Goal: Find specific page/section: Find specific page/section

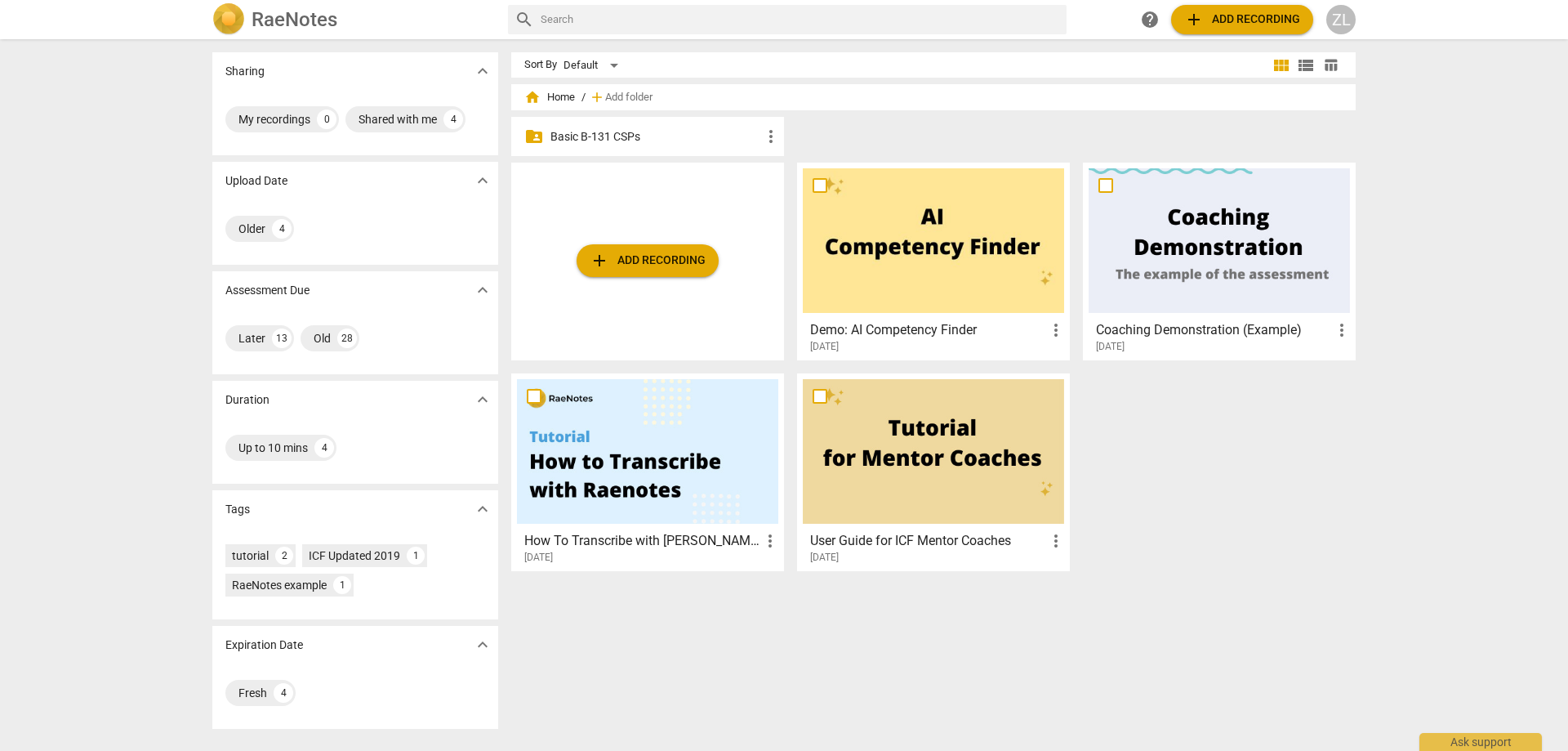
click at [611, 132] on p "Basic B-131 CSPs" at bounding box center [655, 136] width 211 height 17
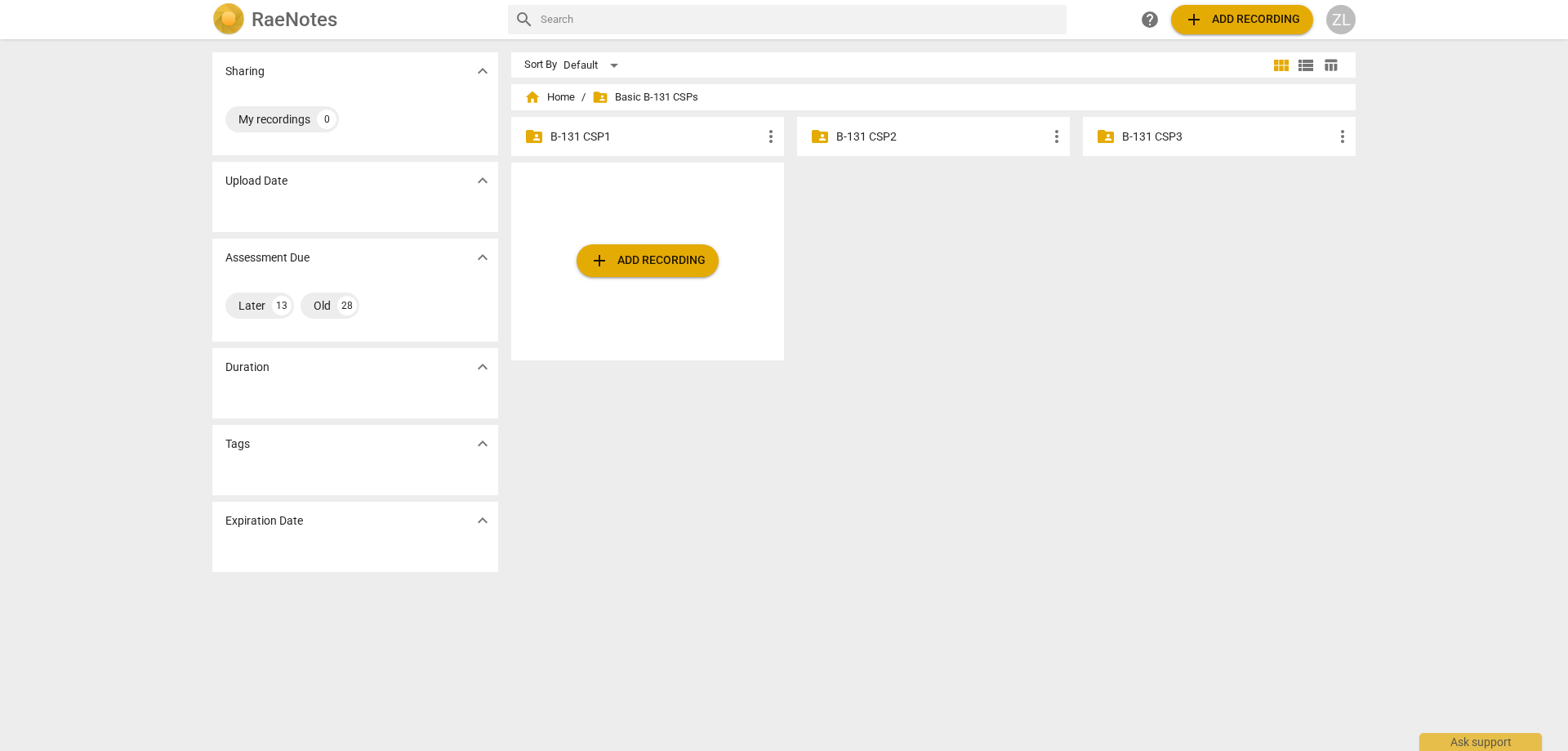
click at [859, 125] on div "folder_shared B-131 CSP2 more_vert" at bounding box center [933, 136] width 273 height 39
click at [865, 135] on p "B-131 CSP2" at bounding box center [941, 136] width 211 height 17
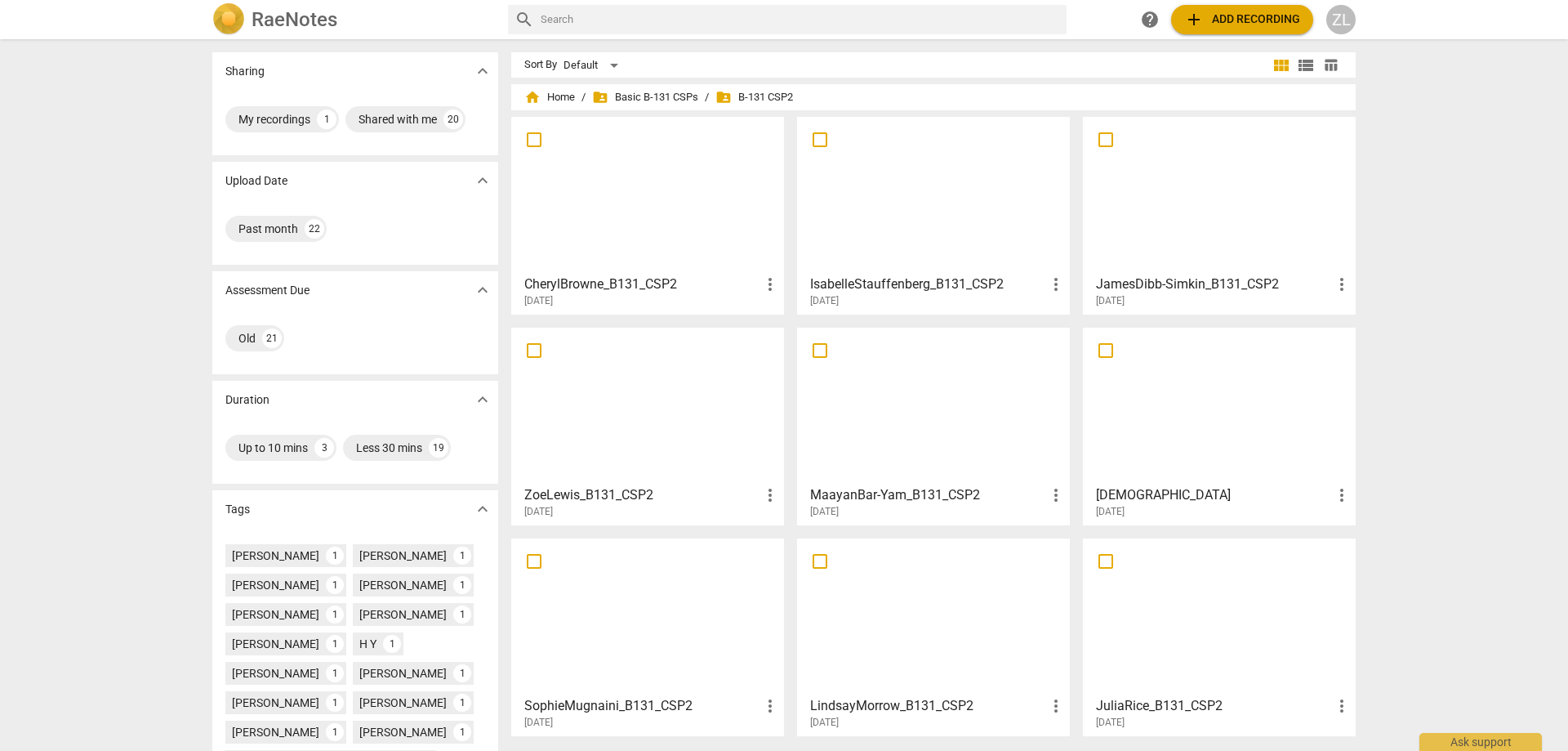
click at [683, 186] on div at bounding box center [647, 194] width 261 height 145
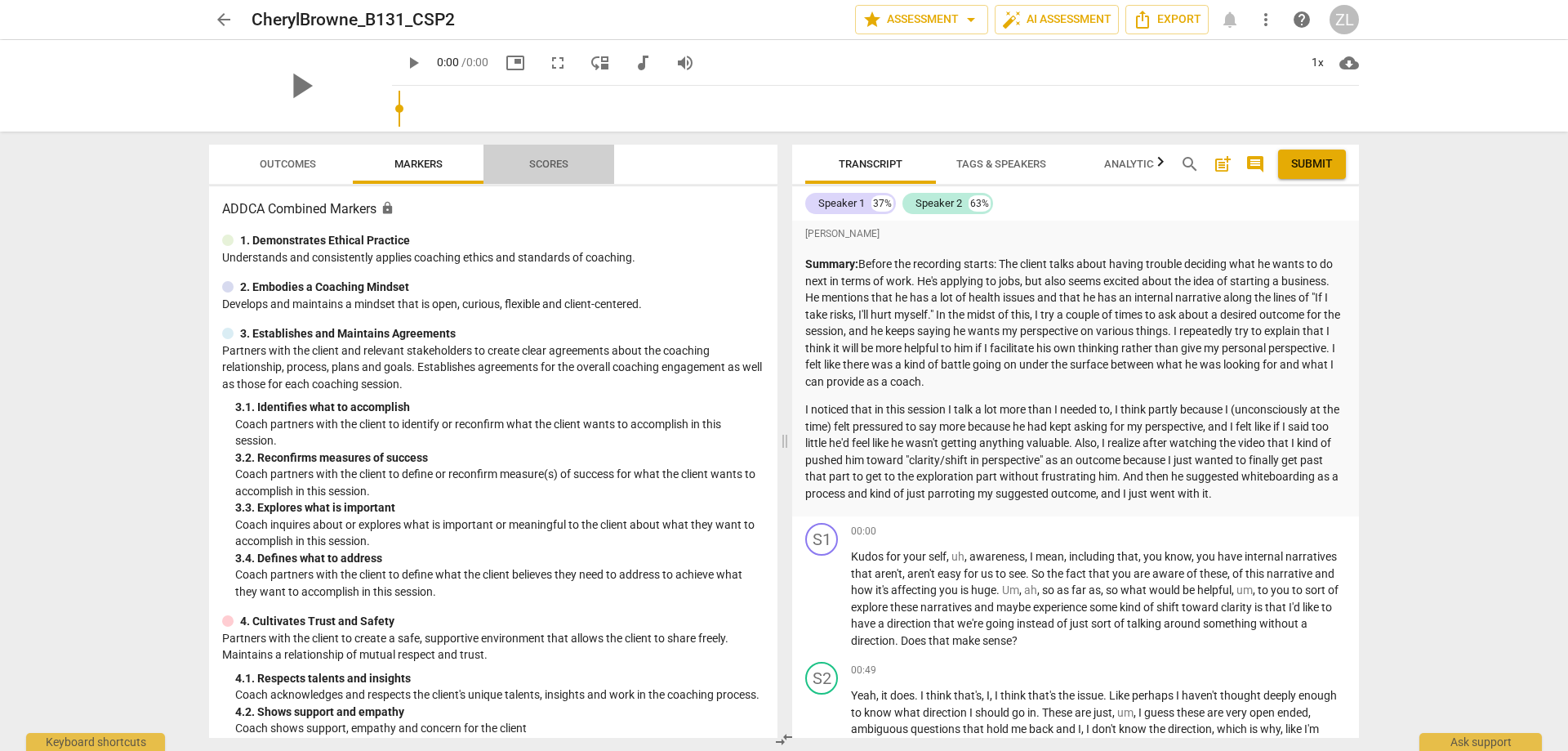
click at [553, 162] on span "Scores" at bounding box center [548, 164] width 39 height 12
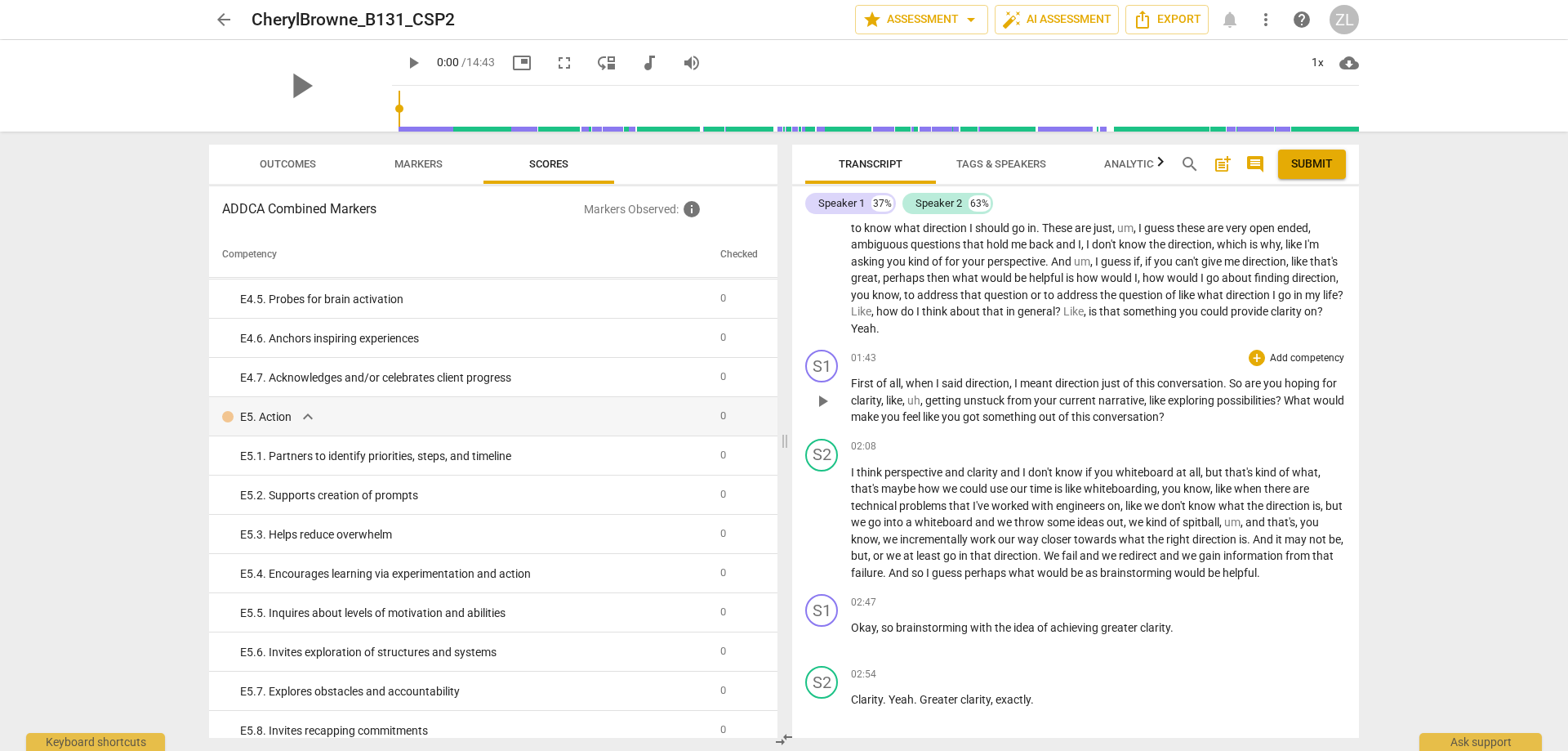
scroll to position [490, 0]
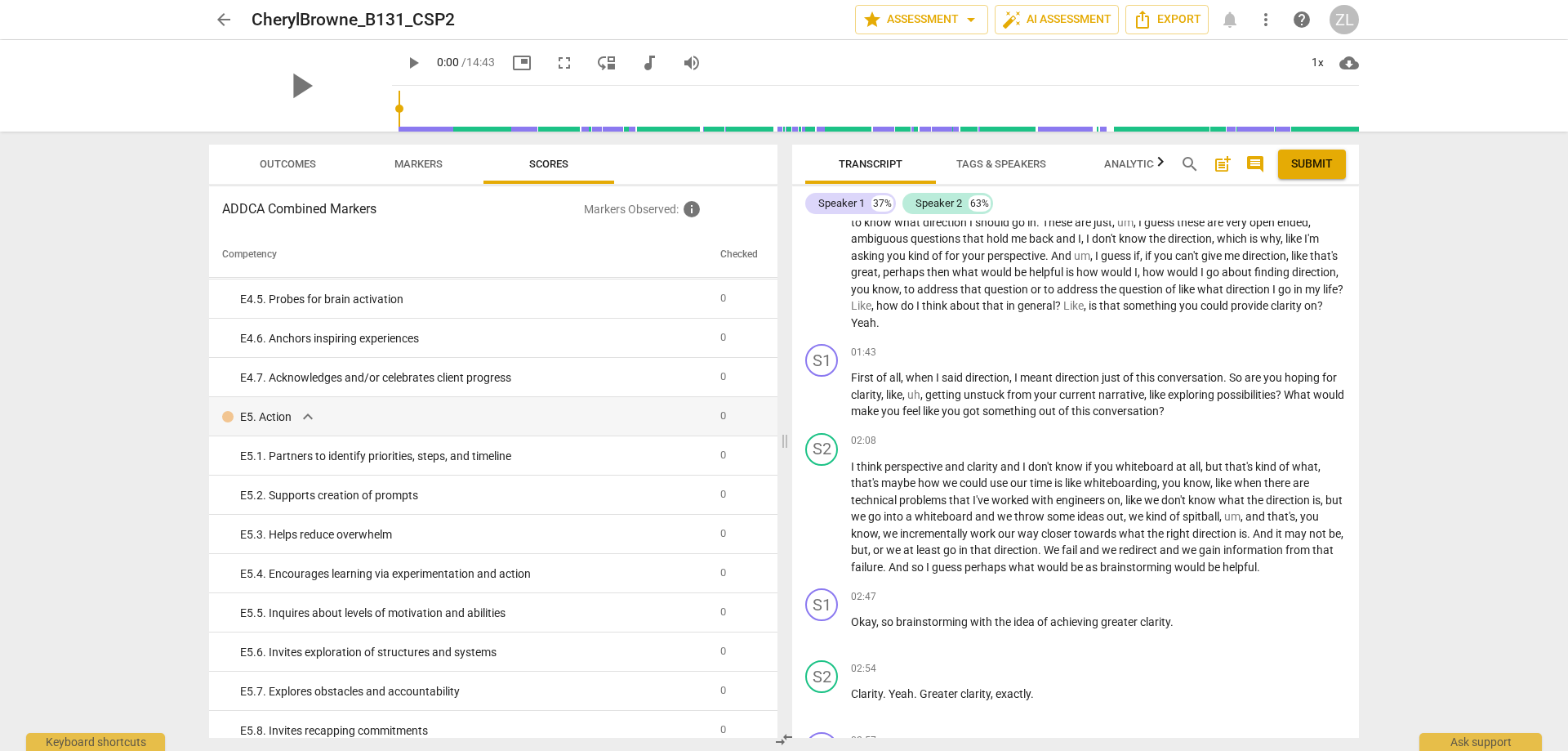
click at [217, 17] on span "arrow_back" at bounding box center [224, 20] width 20 height 20
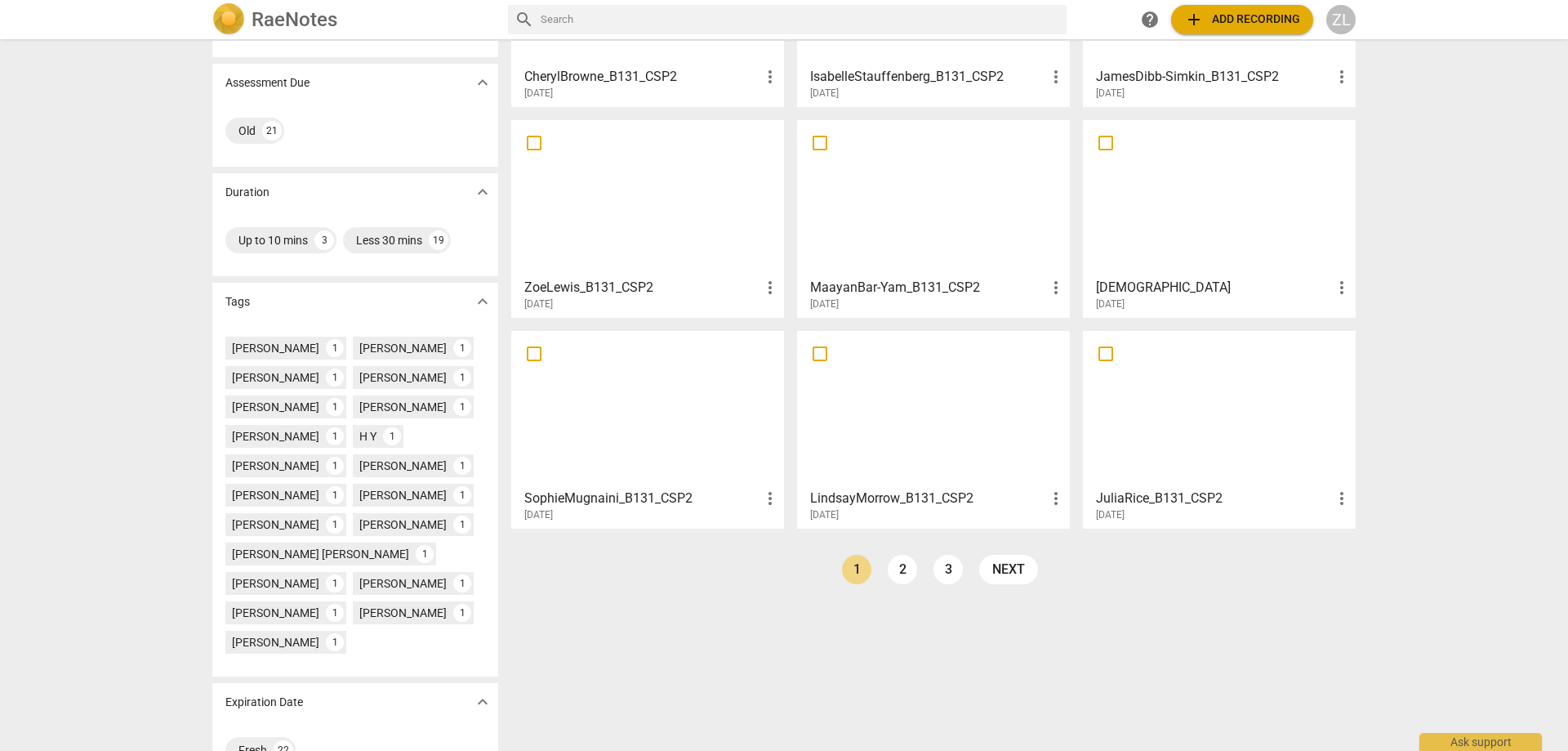
scroll to position [245, 0]
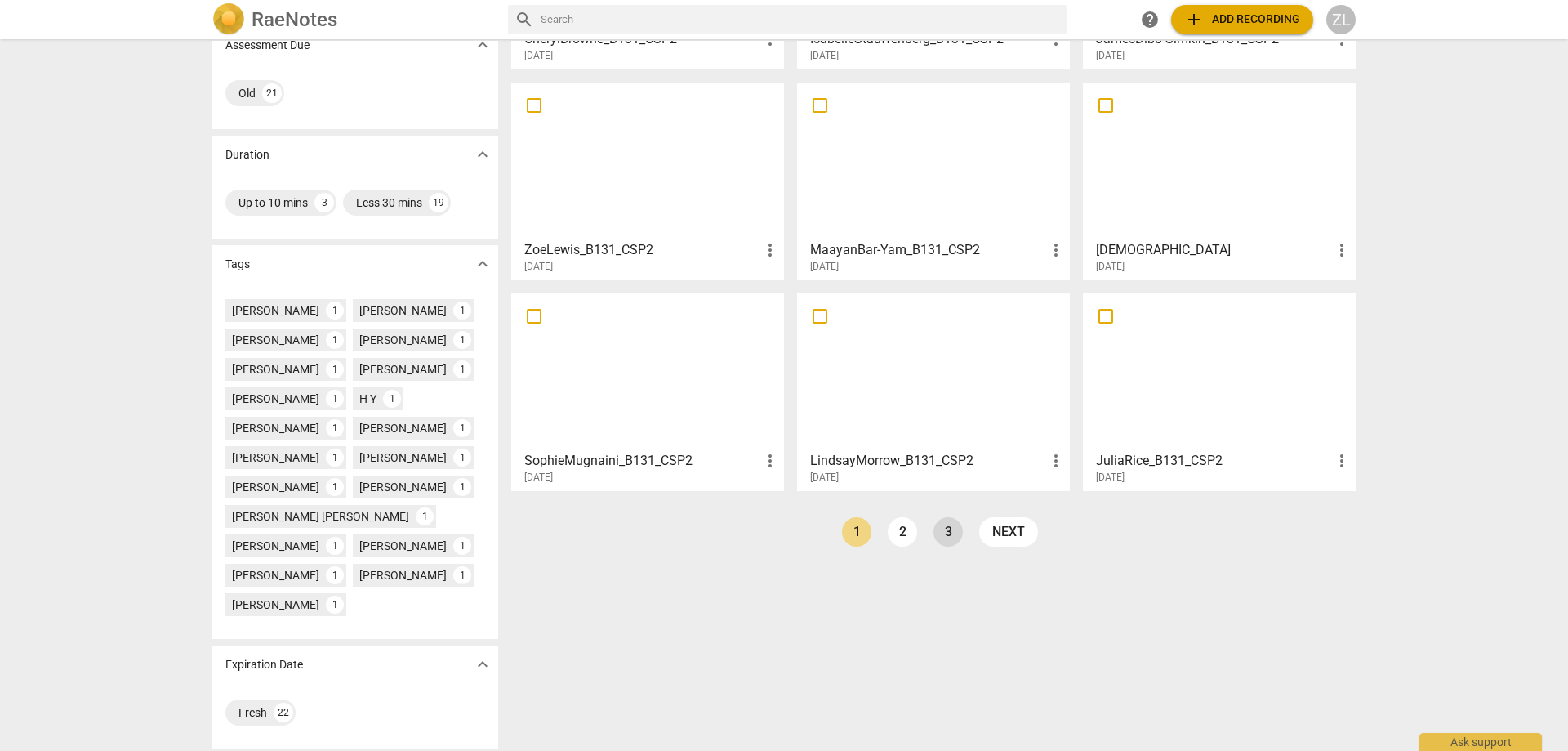
click at [951, 533] on link "3" at bounding box center [948, 532] width 30 height 30
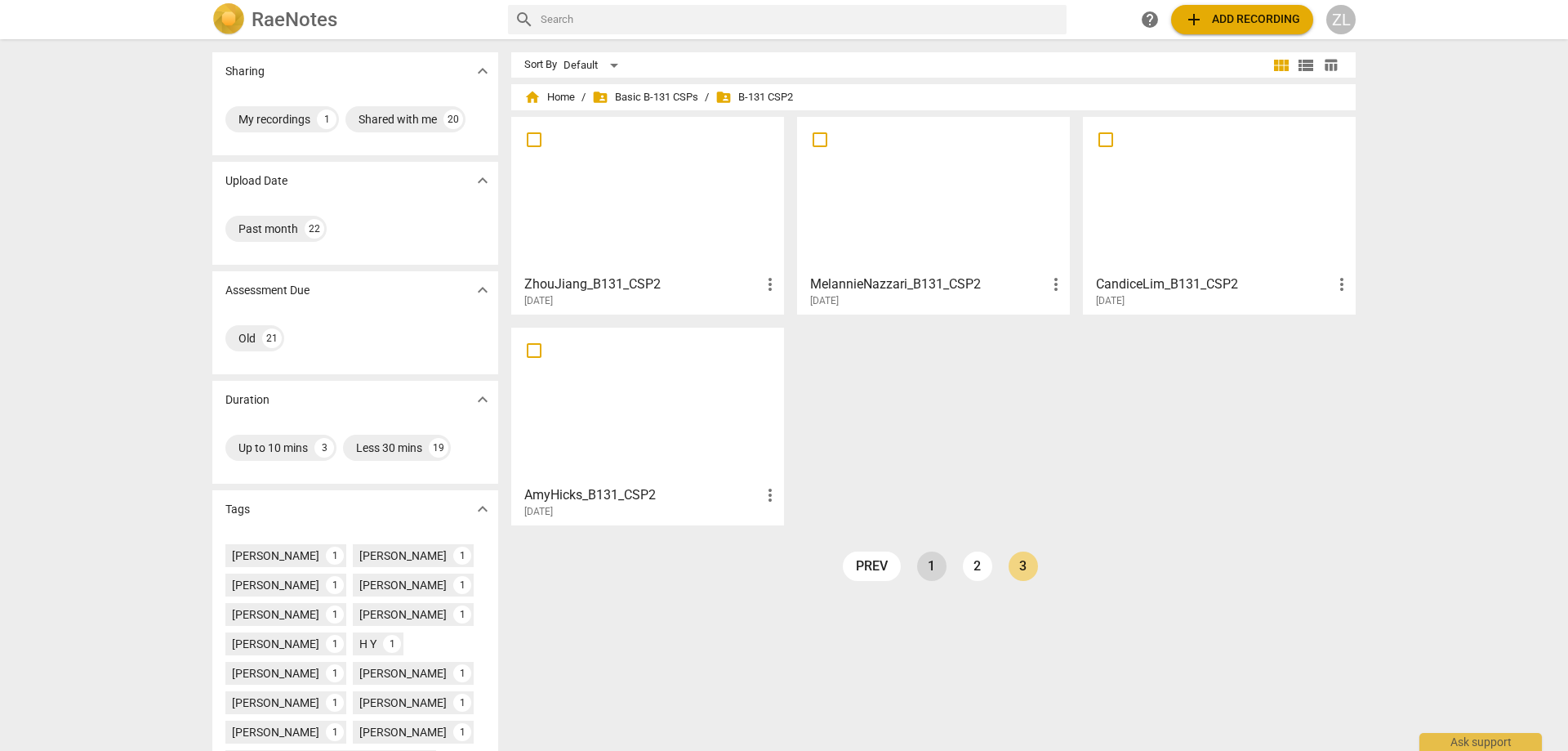
click at [927, 567] on link "1" at bounding box center [932, 567] width 30 height 30
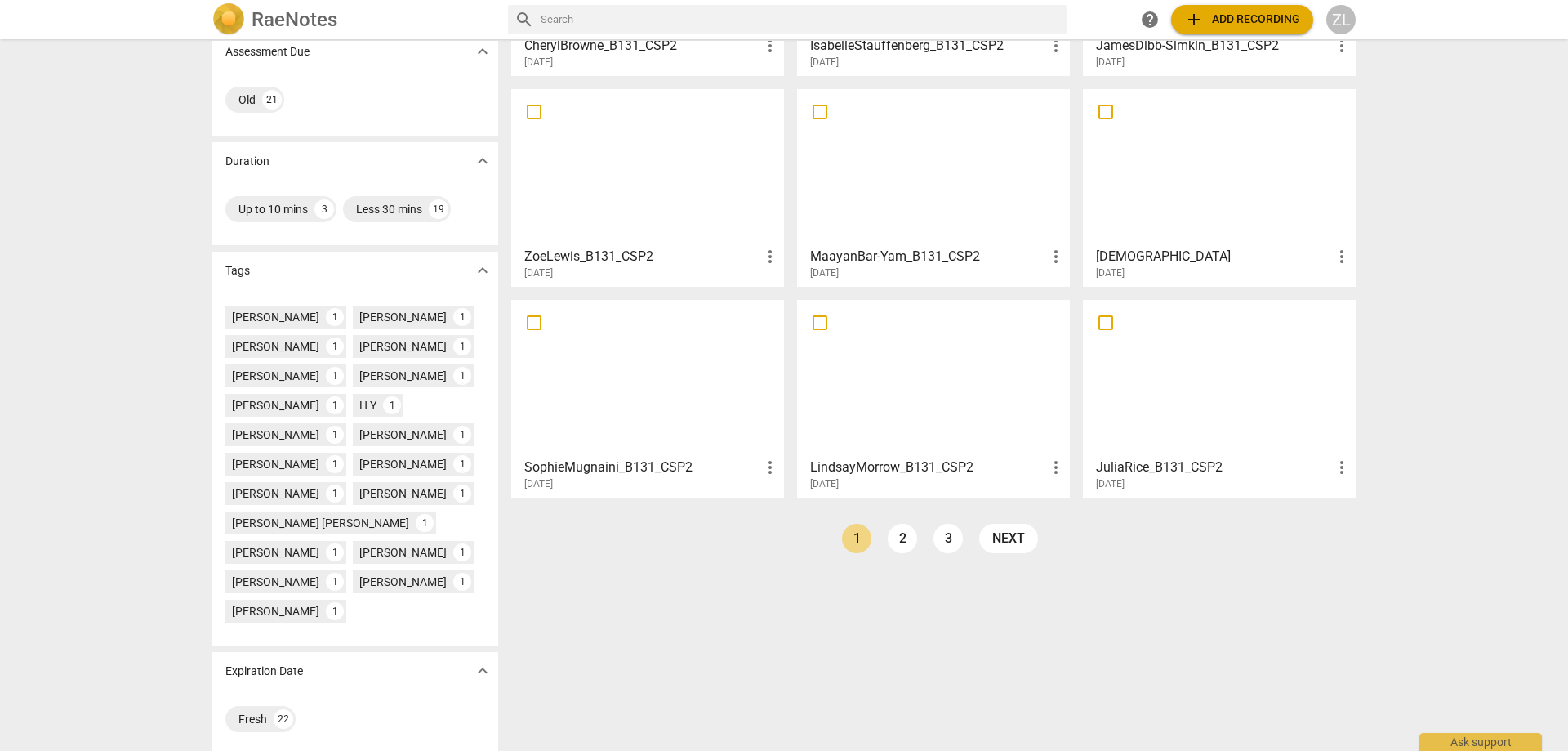
scroll to position [249, 0]
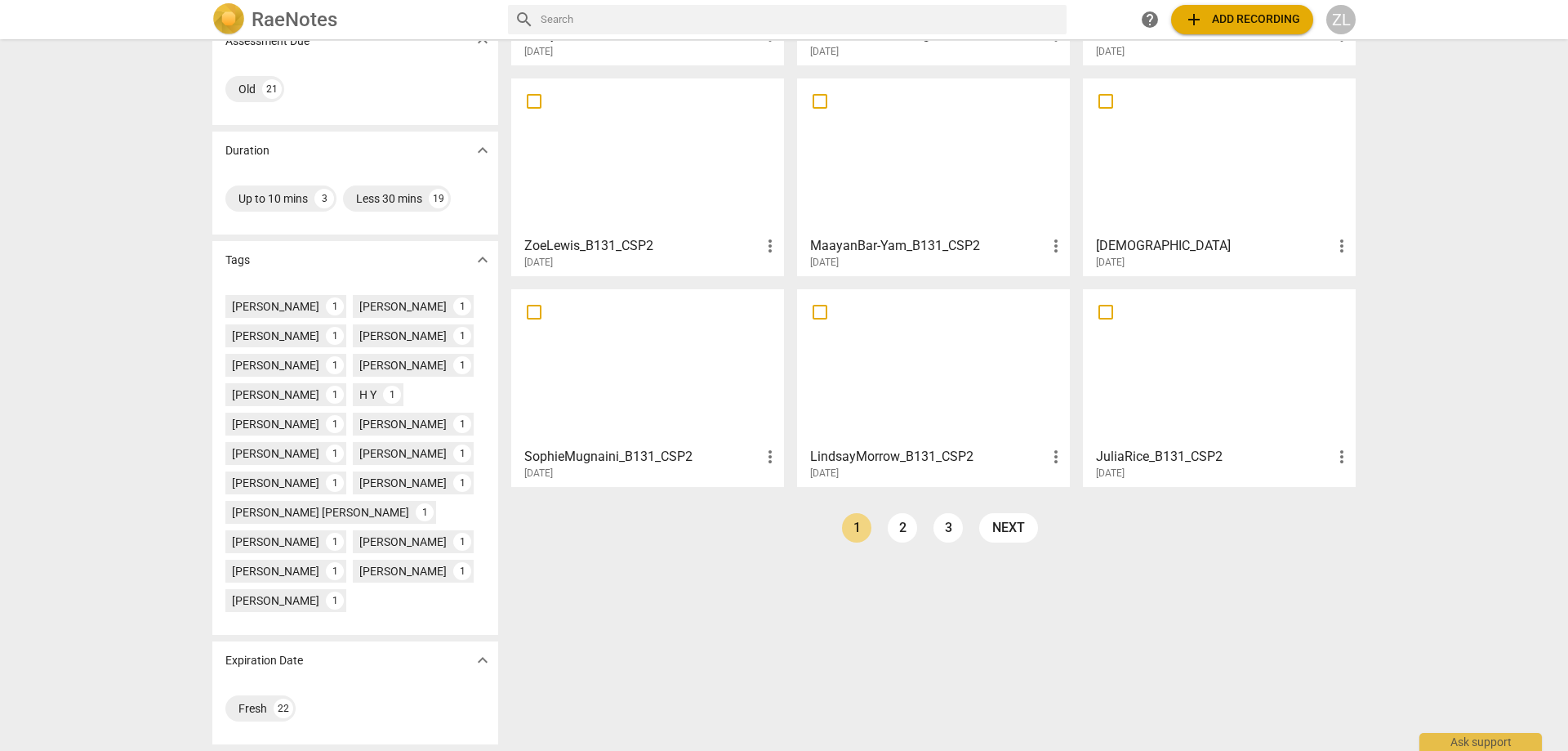
click at [904, 379] on div at bounding box center [933, 367] width 261 height 145
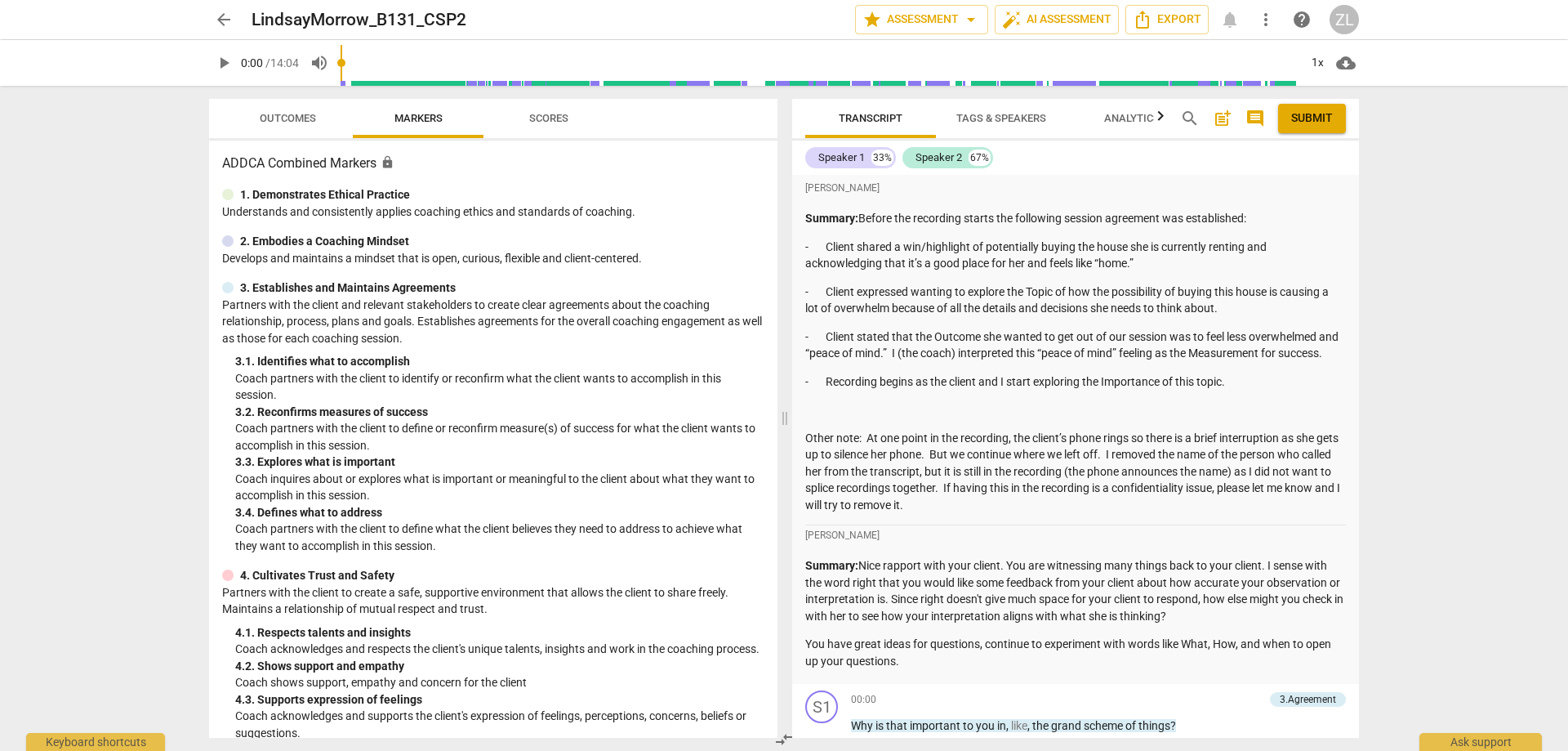
click at [525, 120] on span "Scores" at bounding box center [548, 118] width 79 height 22
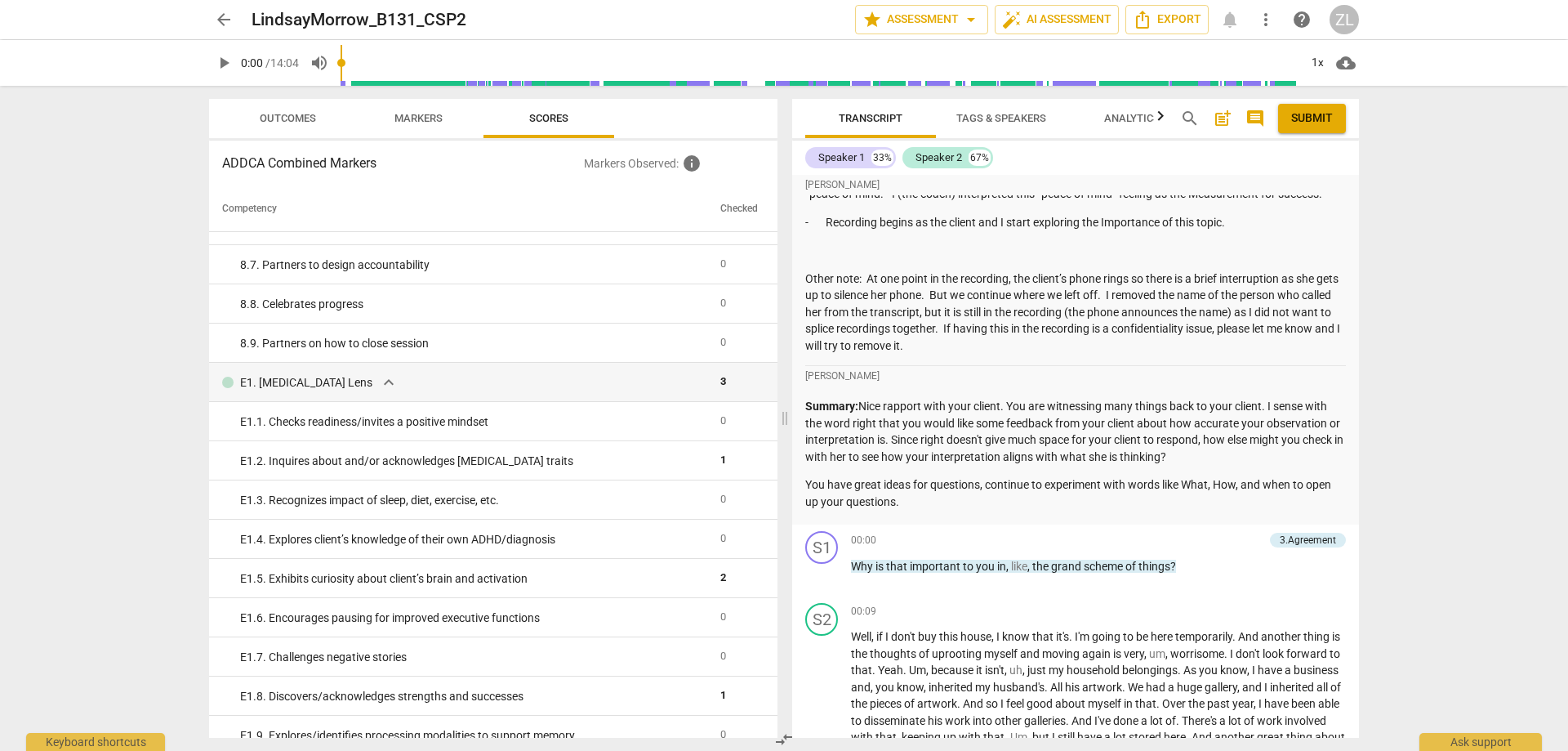
scroll to position [164, 0]
click at [229, 31] on button "arrow_back" at bounding box center [224, 20] width 30 height 30
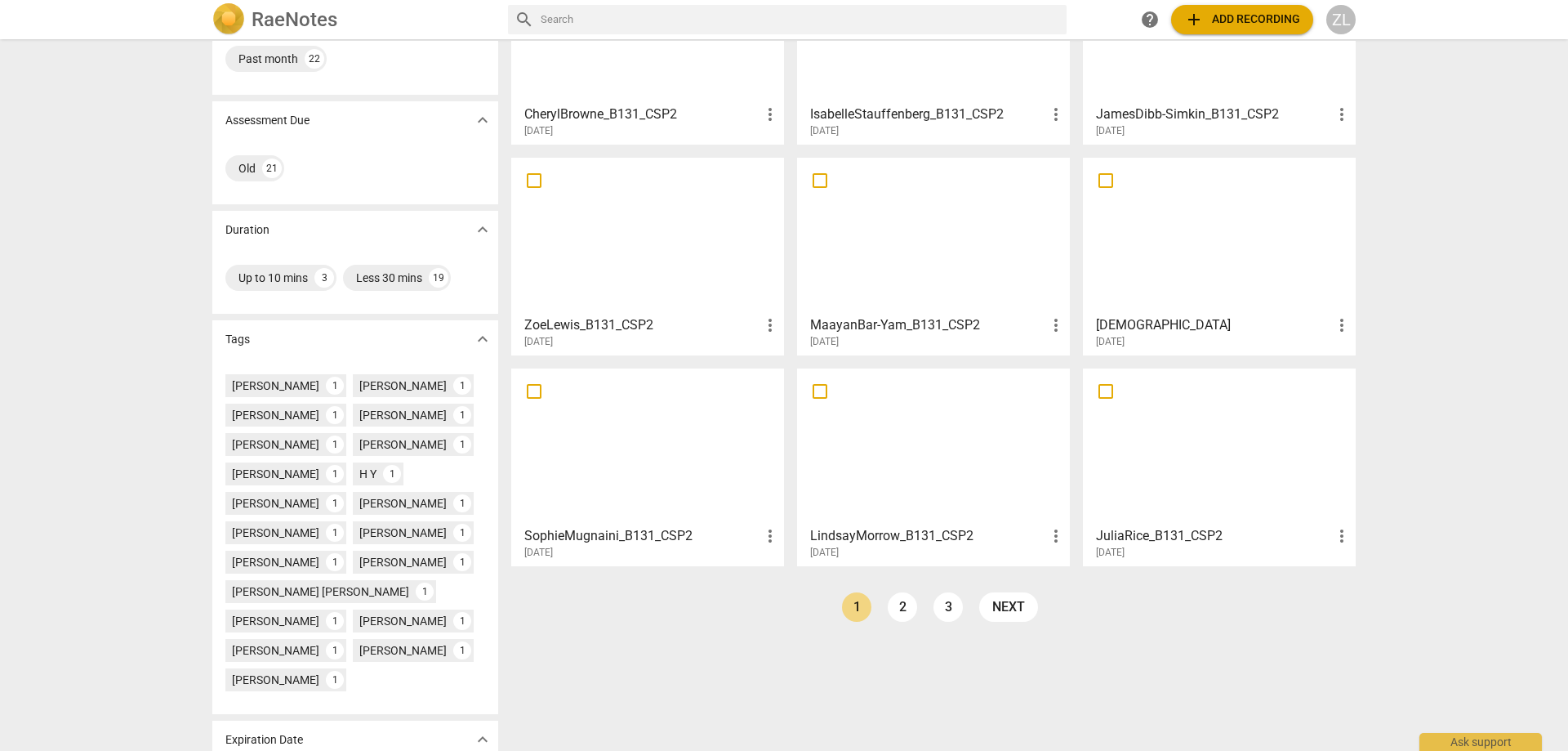
scroll to position [249, 0]
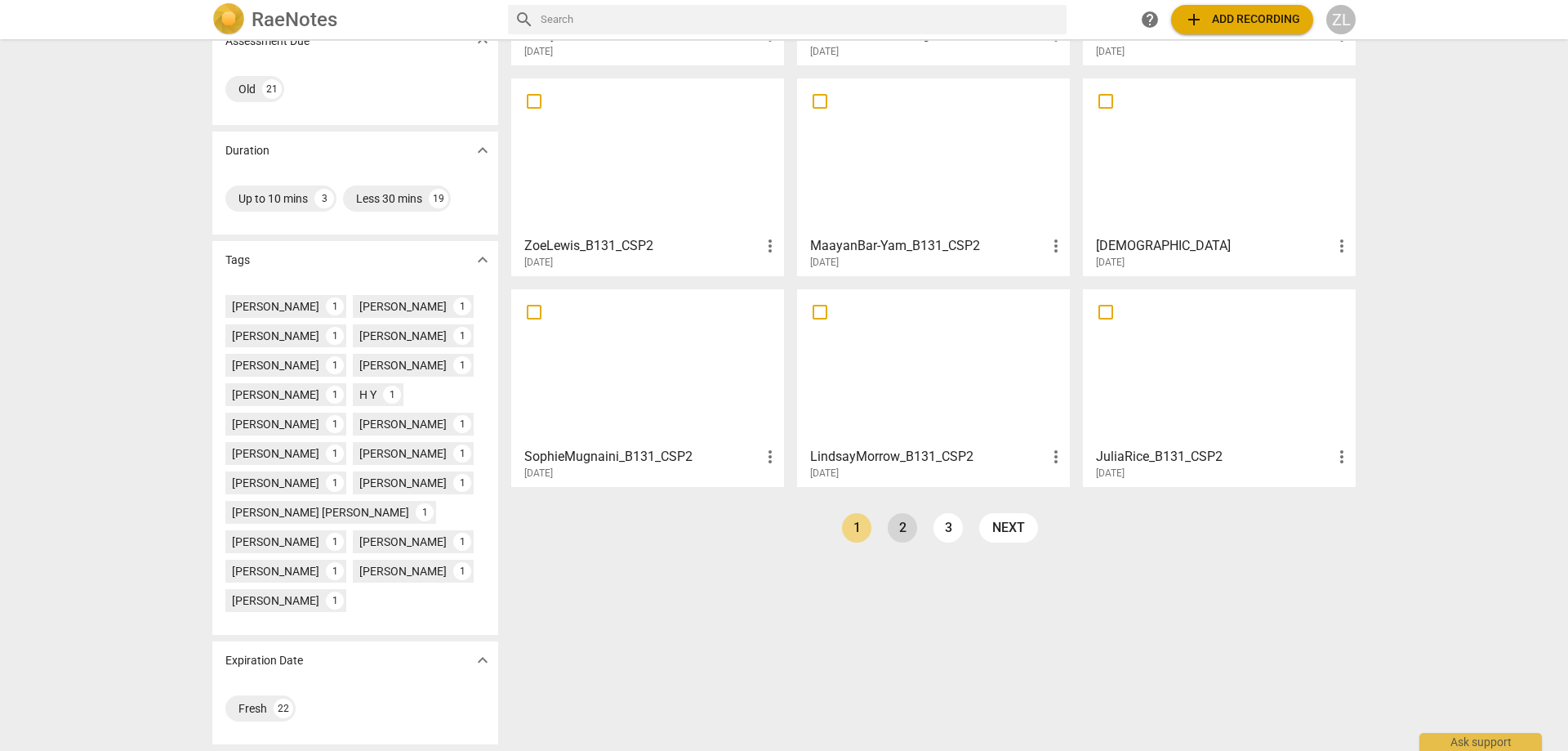
click at [905, 534] on link "2" at bounding box center [903, 528] width 30 height 30
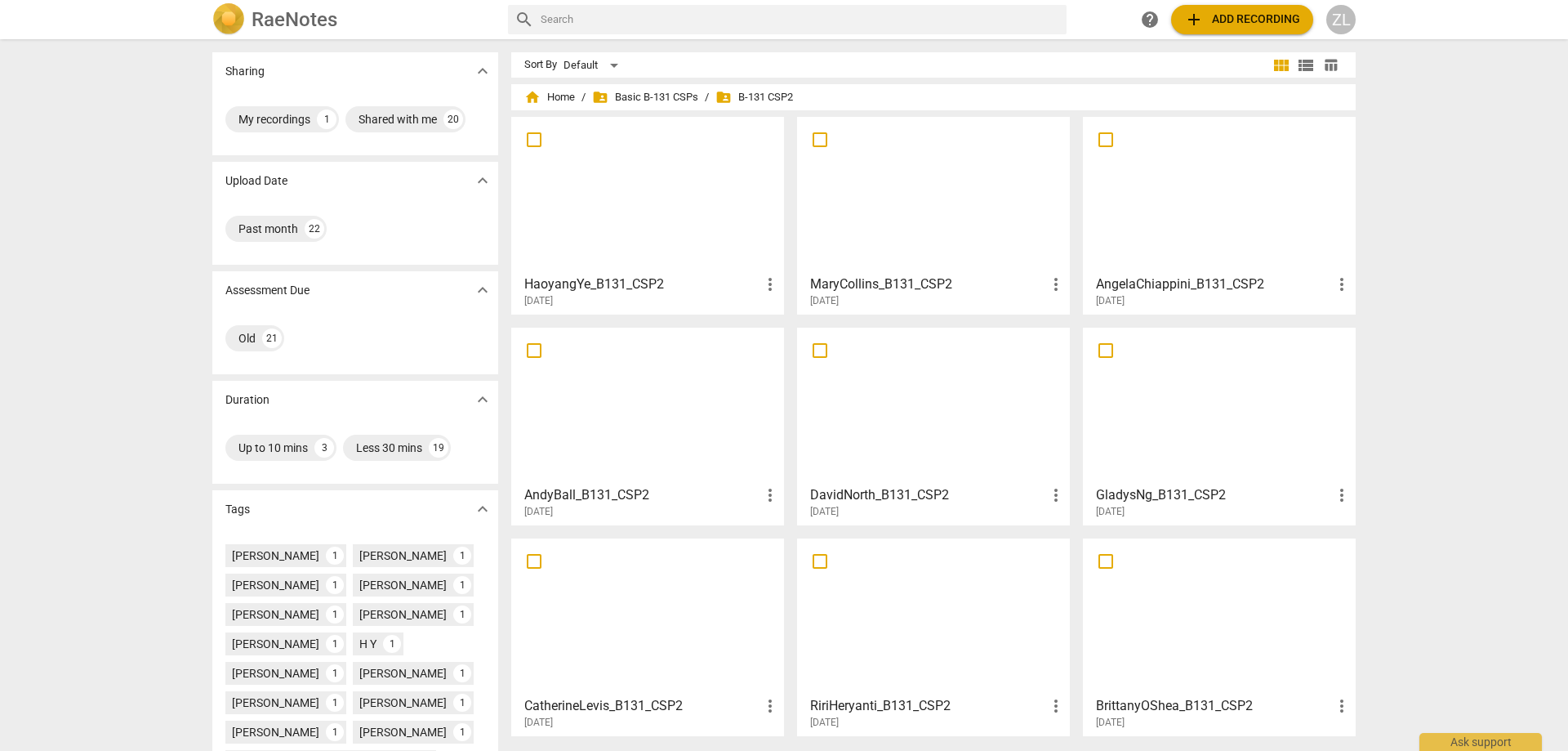
click at [705, 457] on div at bounding box center [647, 405] width 261 height 145
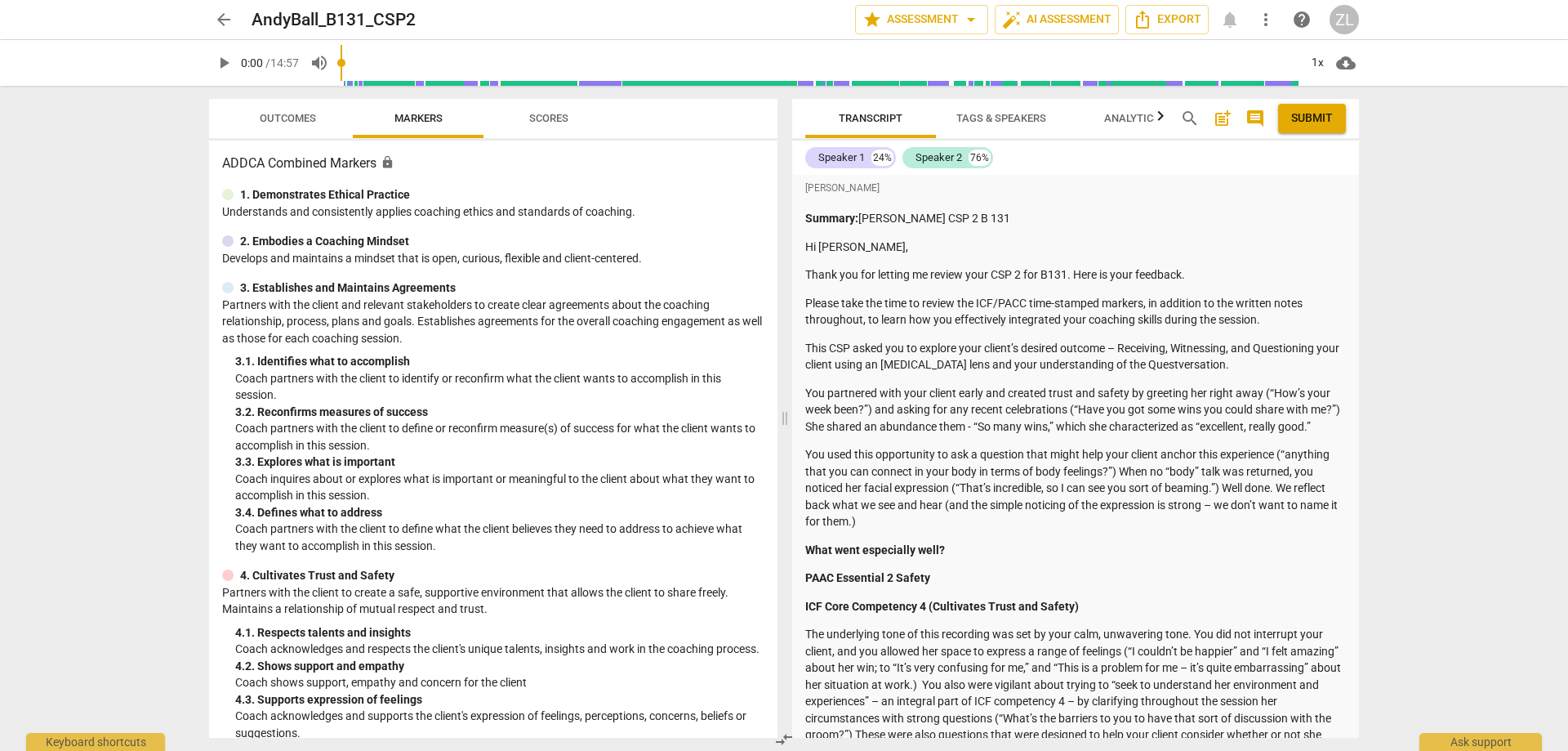
click at [579, 130] on button "Scores" at bounding box center [549, 118] width 131 height 39
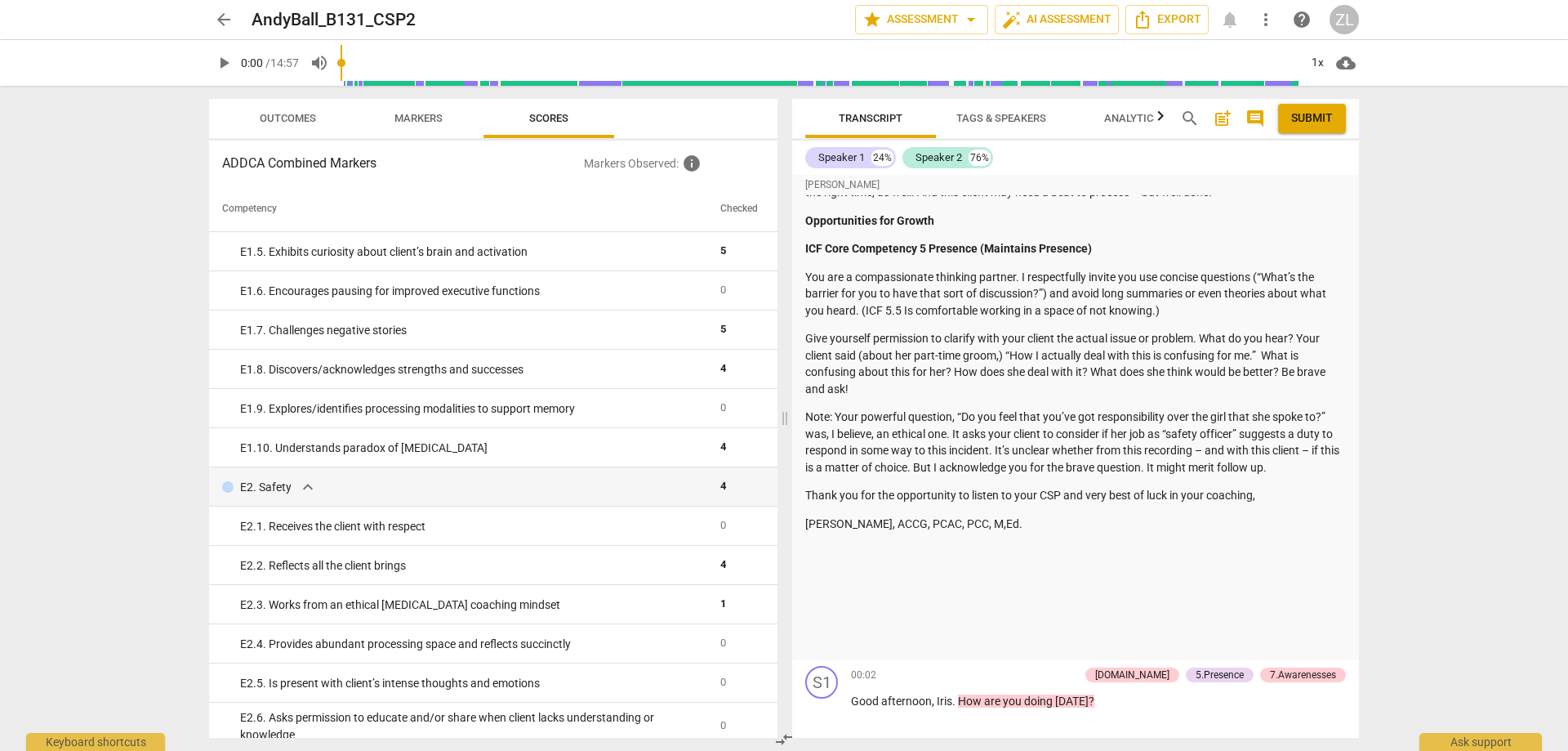
scroll to position [490, 0]
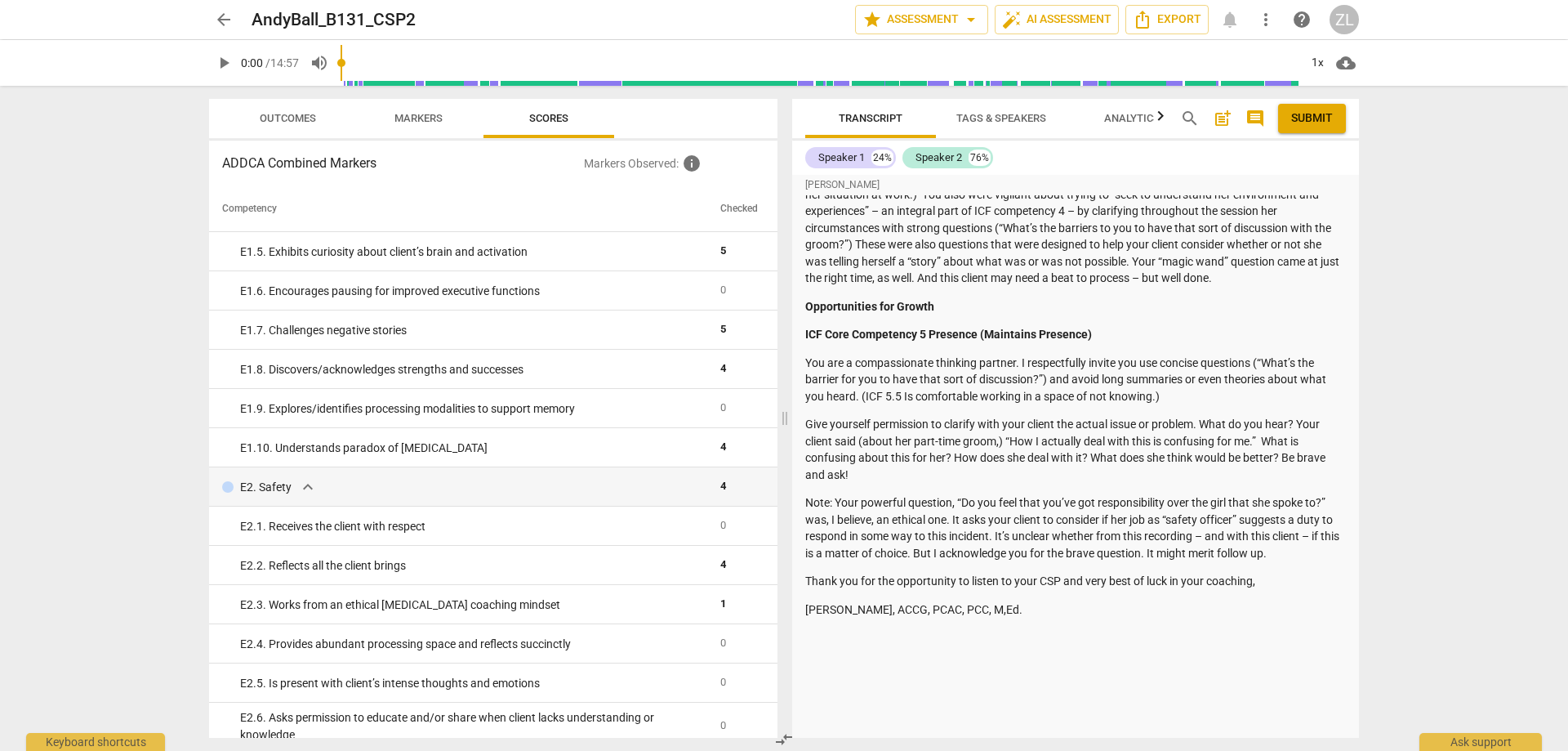
click at [231, 23] on span "arrow_back" at bounding box center [224, 20] width 20 height 20
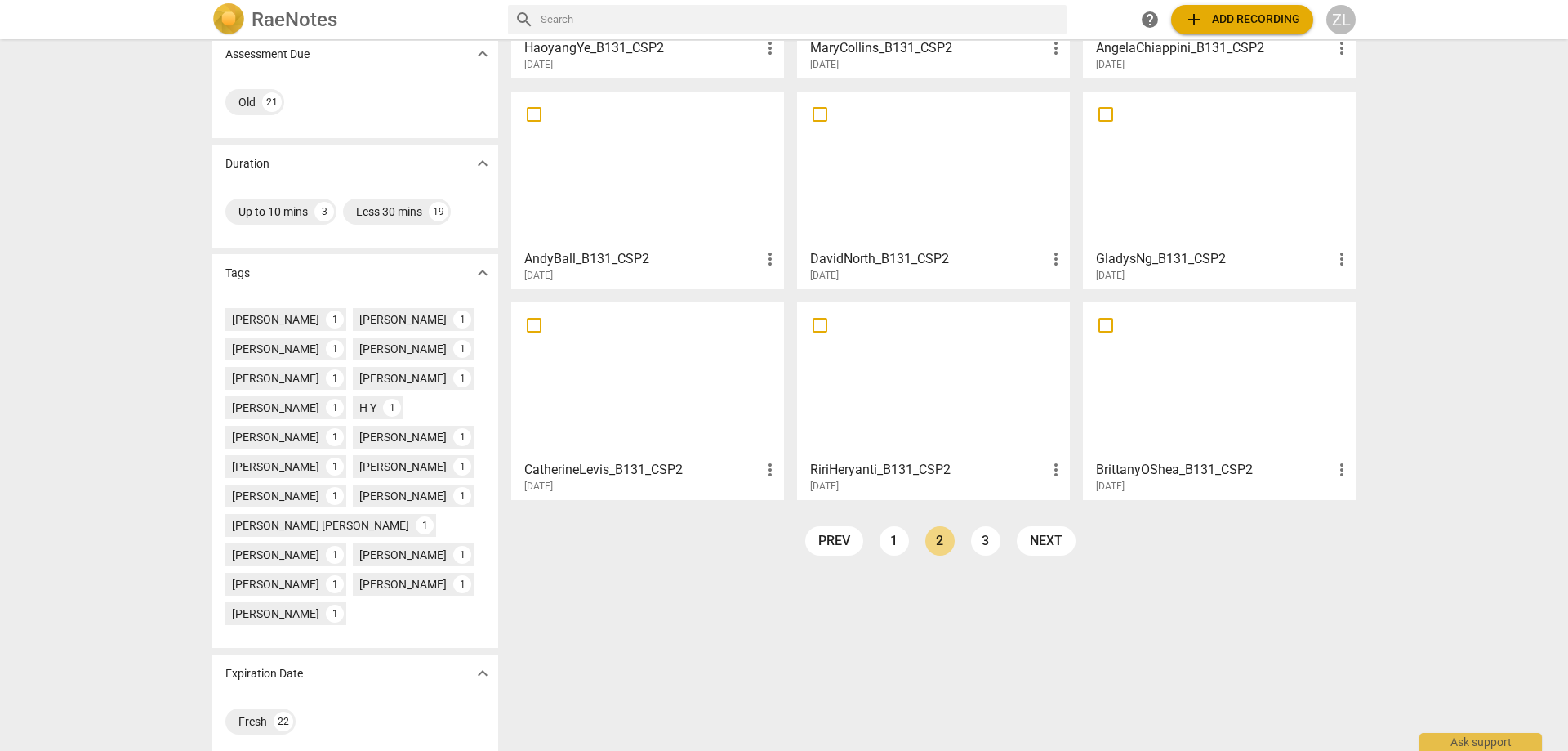
scroll to position [249, 0]
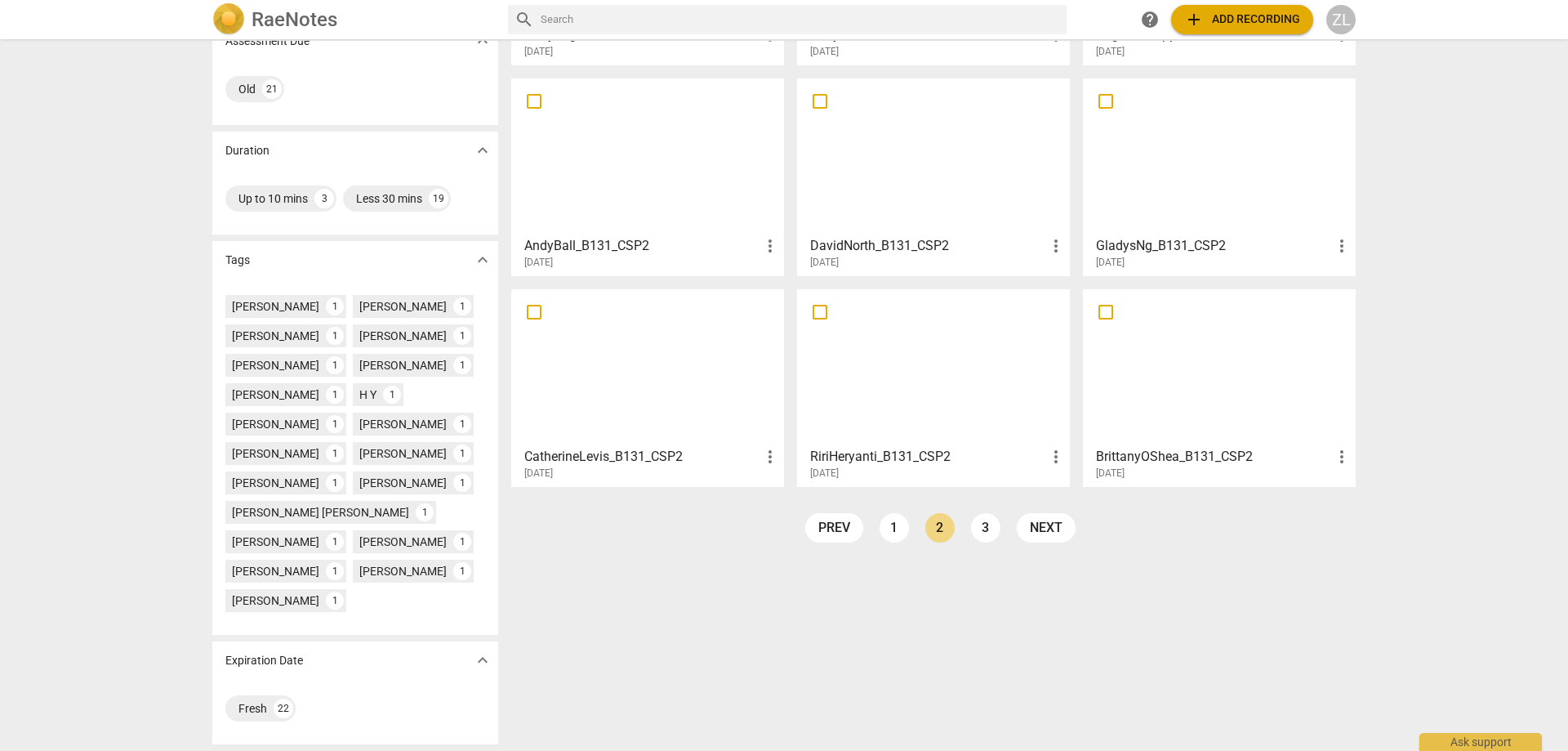
click at [1226, 449] on h3 "BrittanyOShea_B131_CSP2" at bounding box center [1213, 457] width 236 height 20
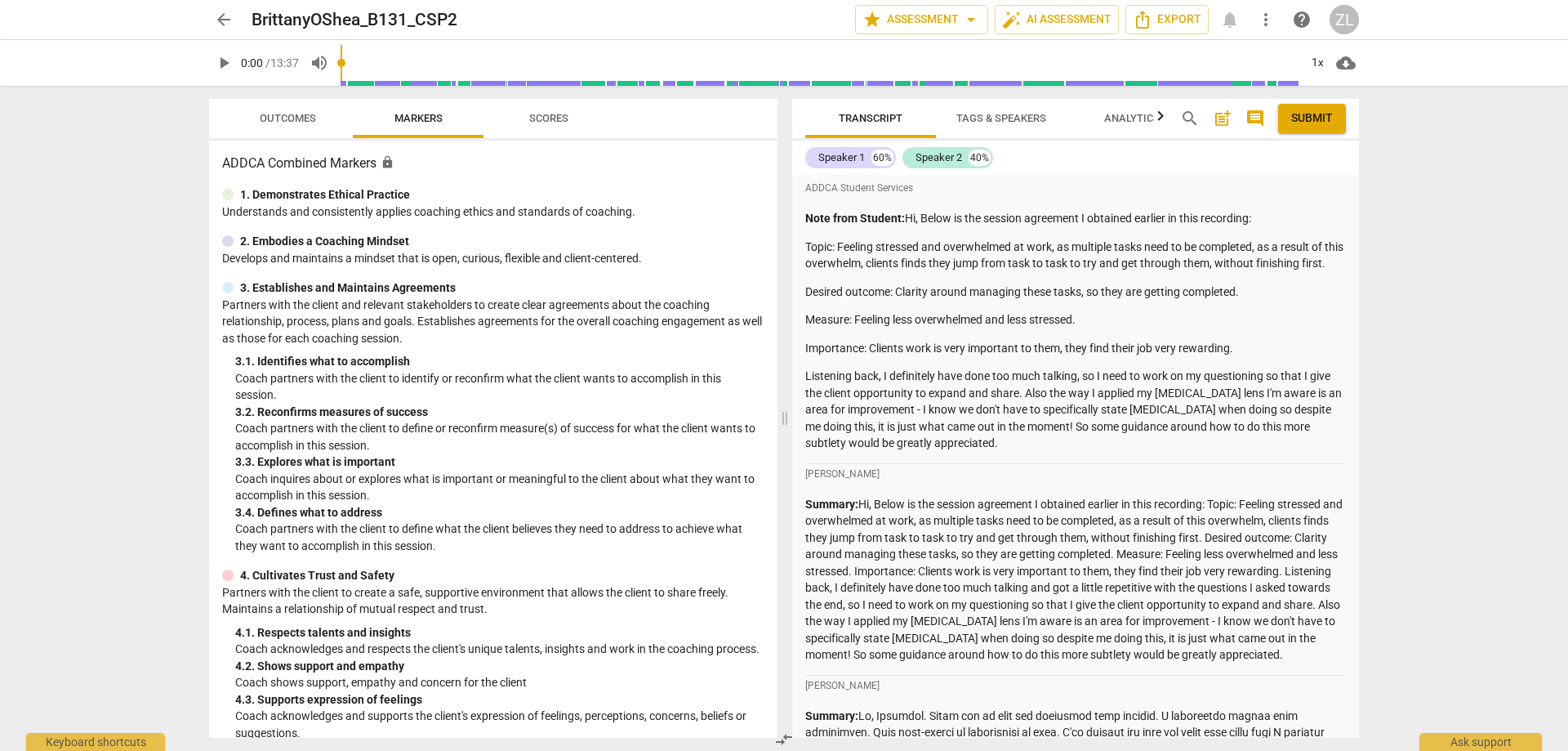
click at [1173, 112] on div "Transcript Tags & Speakers Analytics search post_add comment Submit" at bounding box center [1075, 118] width 567 height 39
click at [1165, 117] on icon "button" at bounding box center [1161, 116] width 20 height 20
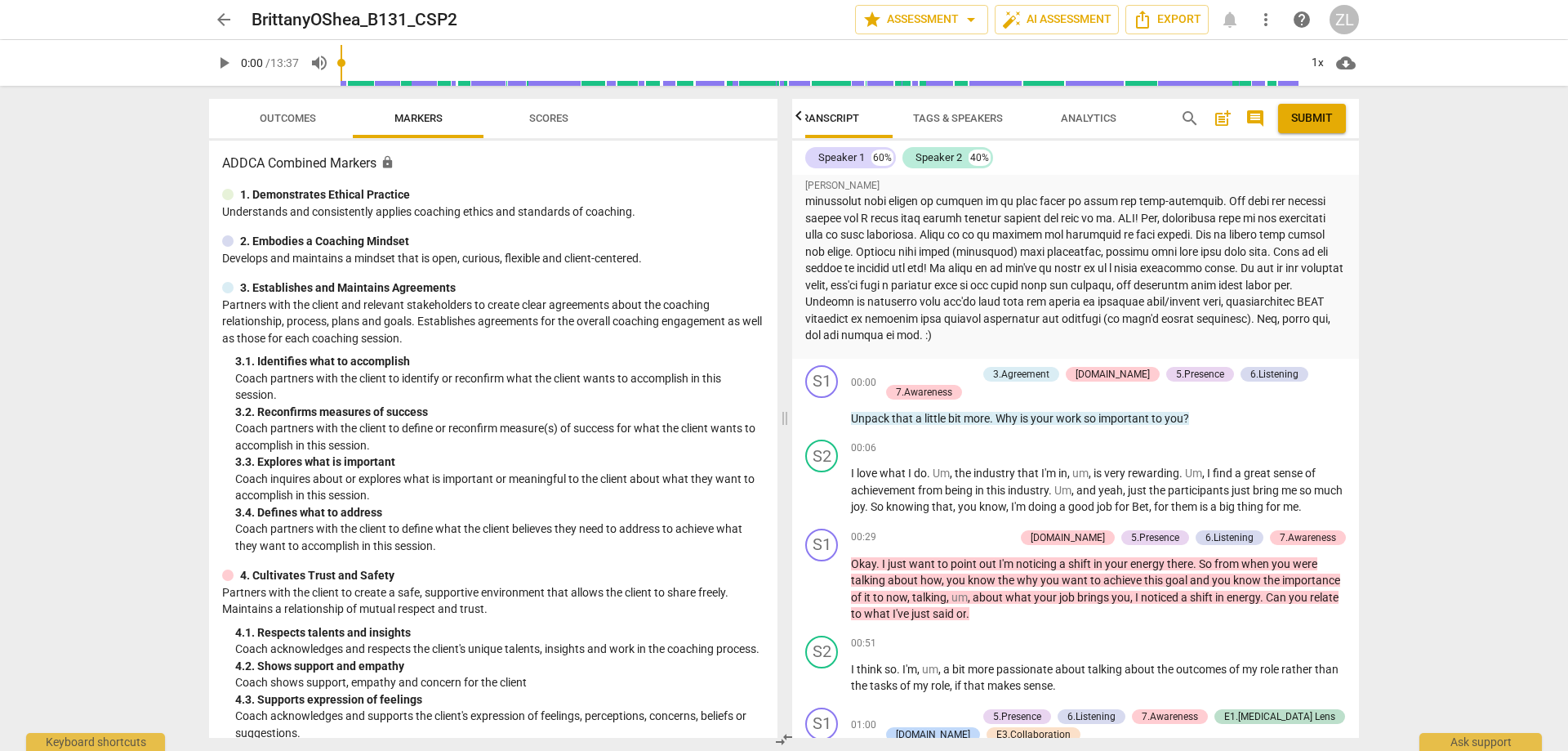
scroll to position [980, 0]
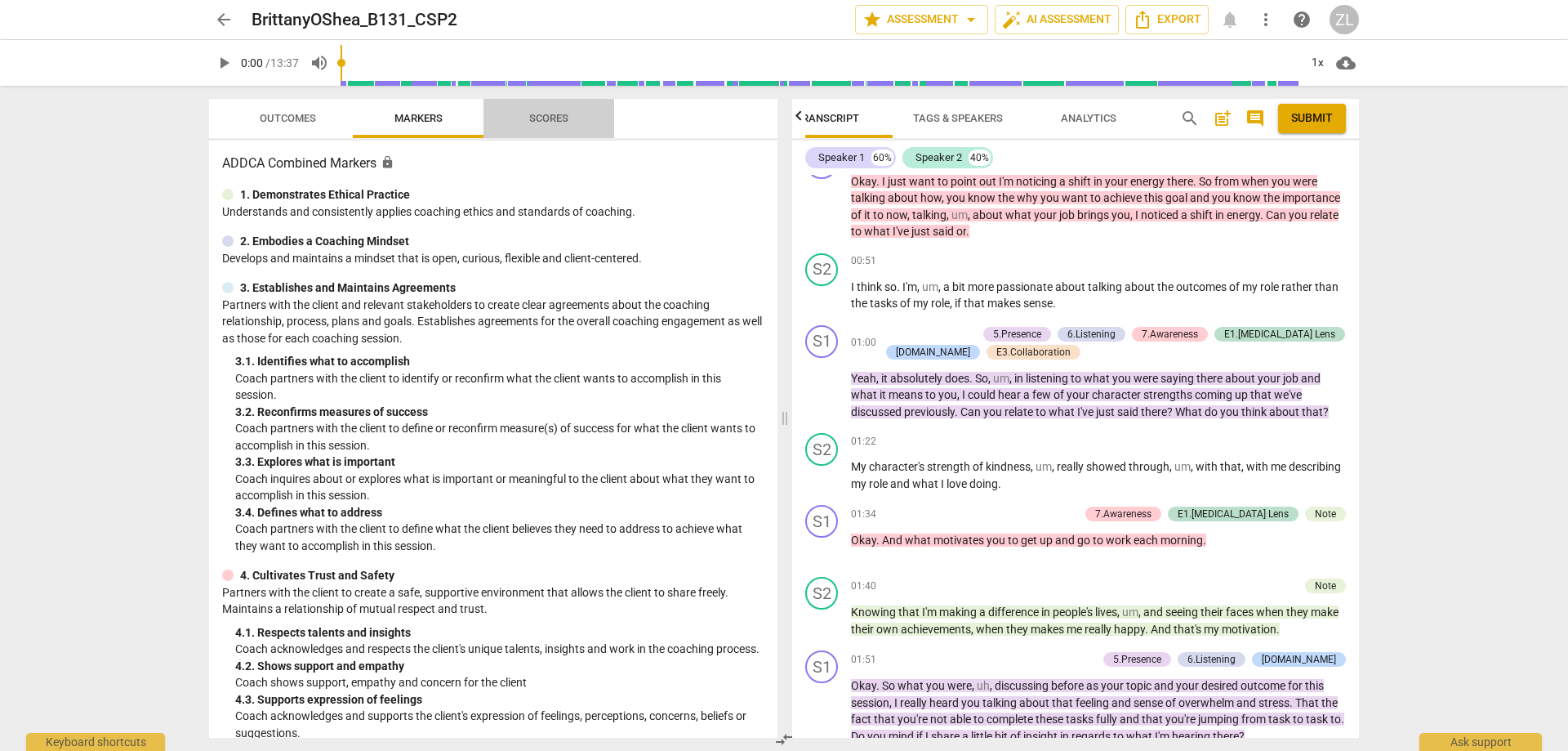
click at [533, 117] on span "Scores" at bounding box center [548, 117] width 39 height 12
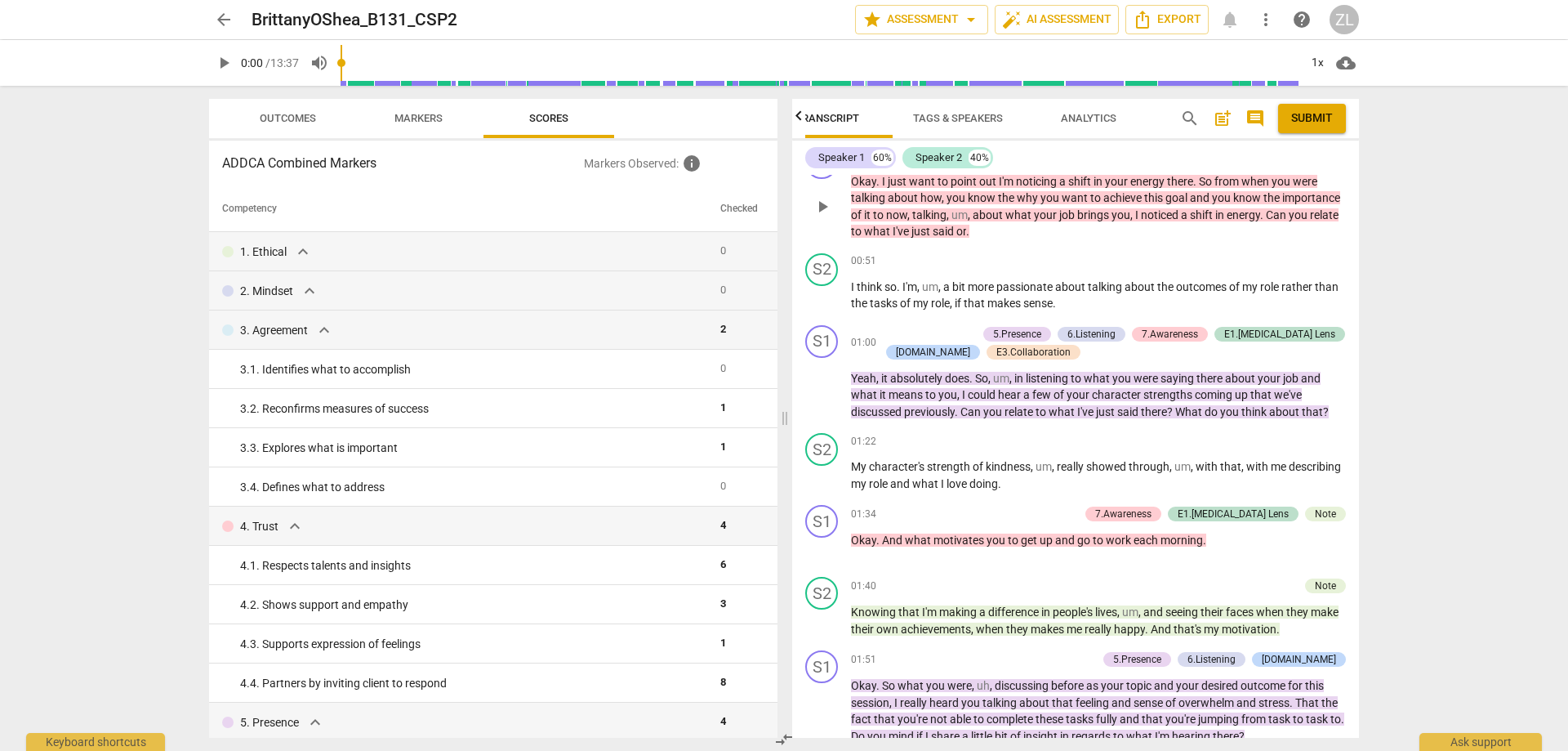
click at [1131, 204] on span "achieve" at bounding box center [1123, 198] width 41 height 13
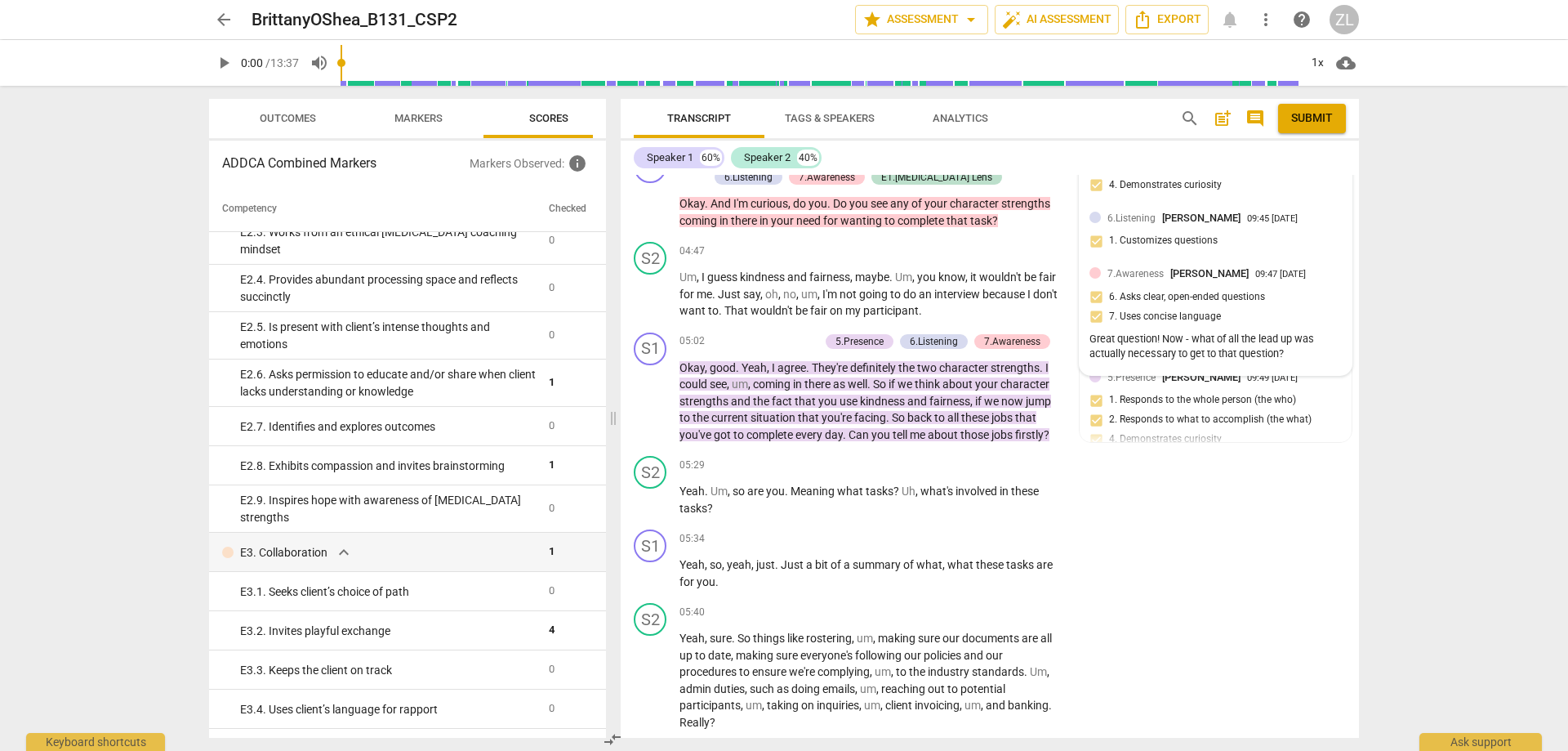
scroll to position [2499, 0]
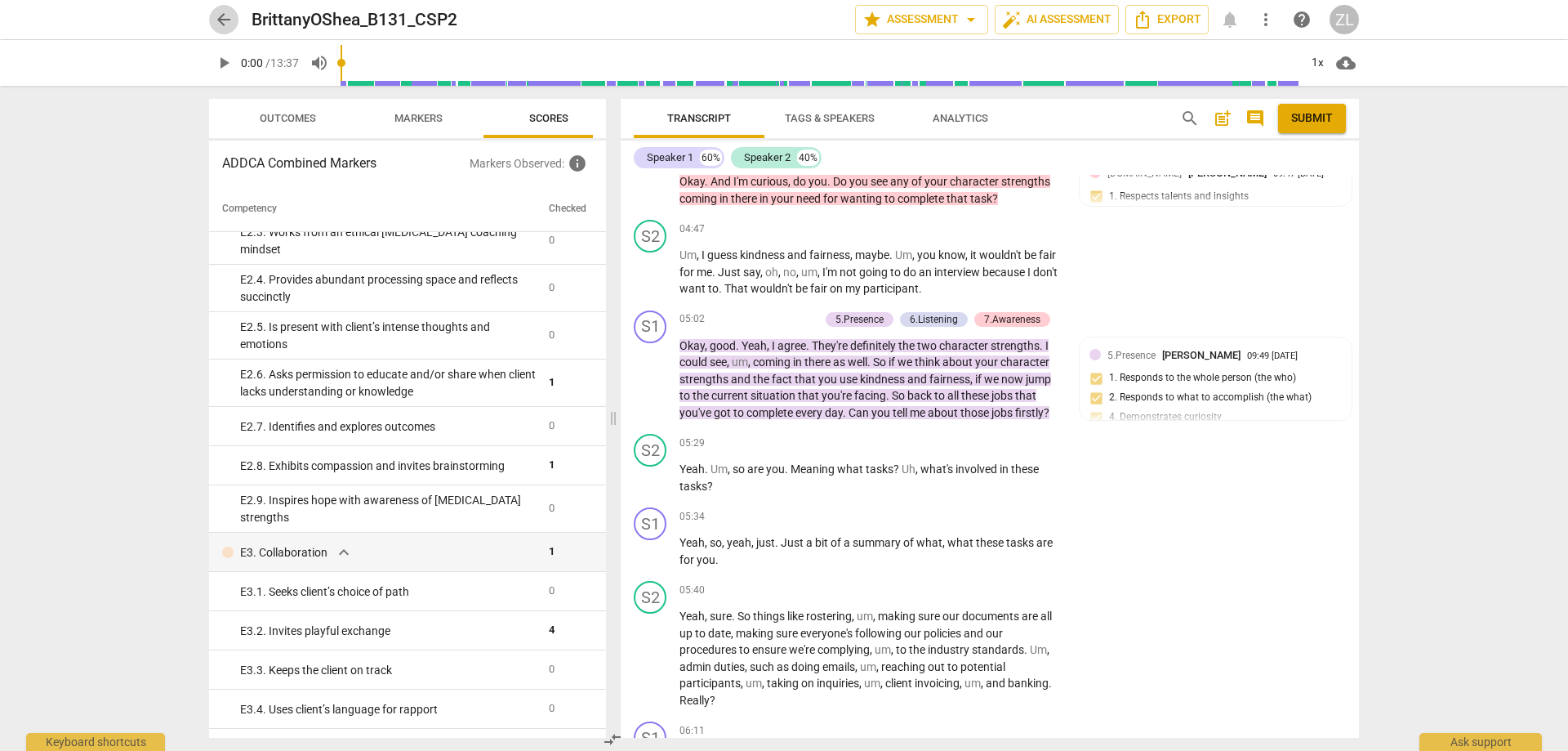
click at [231, 18] on span "arrow_back" at bounding box center [224, 20] width 20 height 20
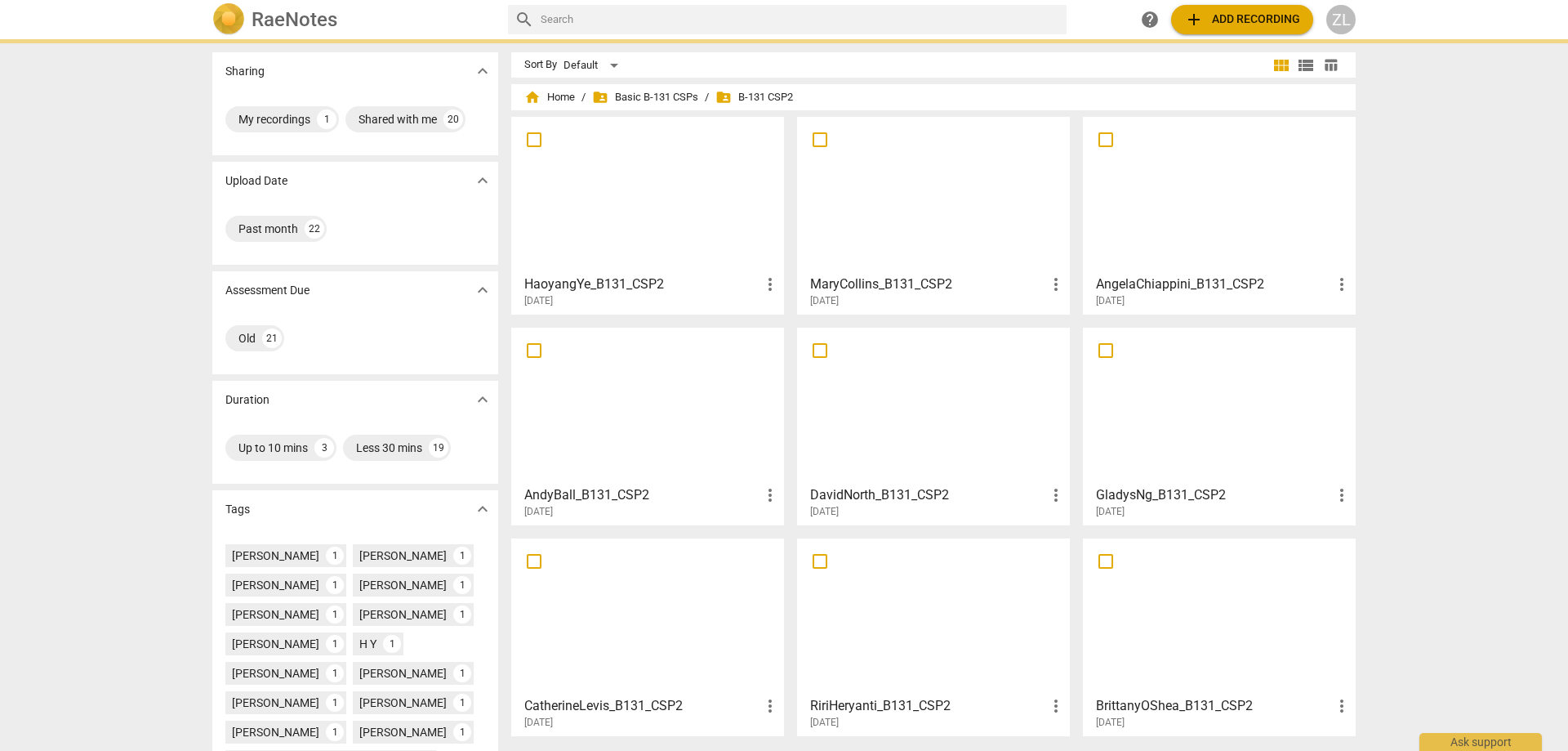
scroll to position [249, 0]
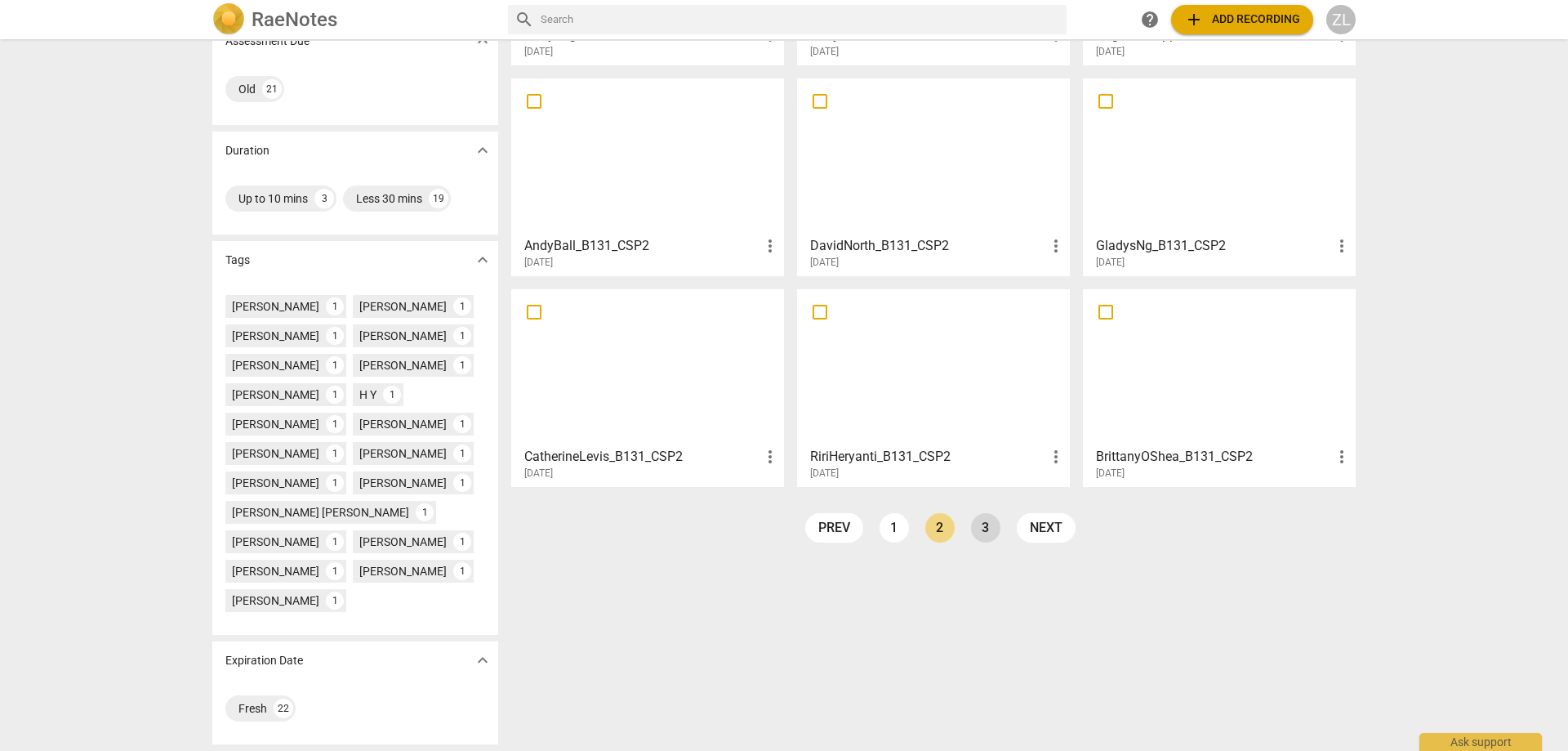
click at [986, 532] on link "3" at bounding box center [986, 528] width 30 height 30
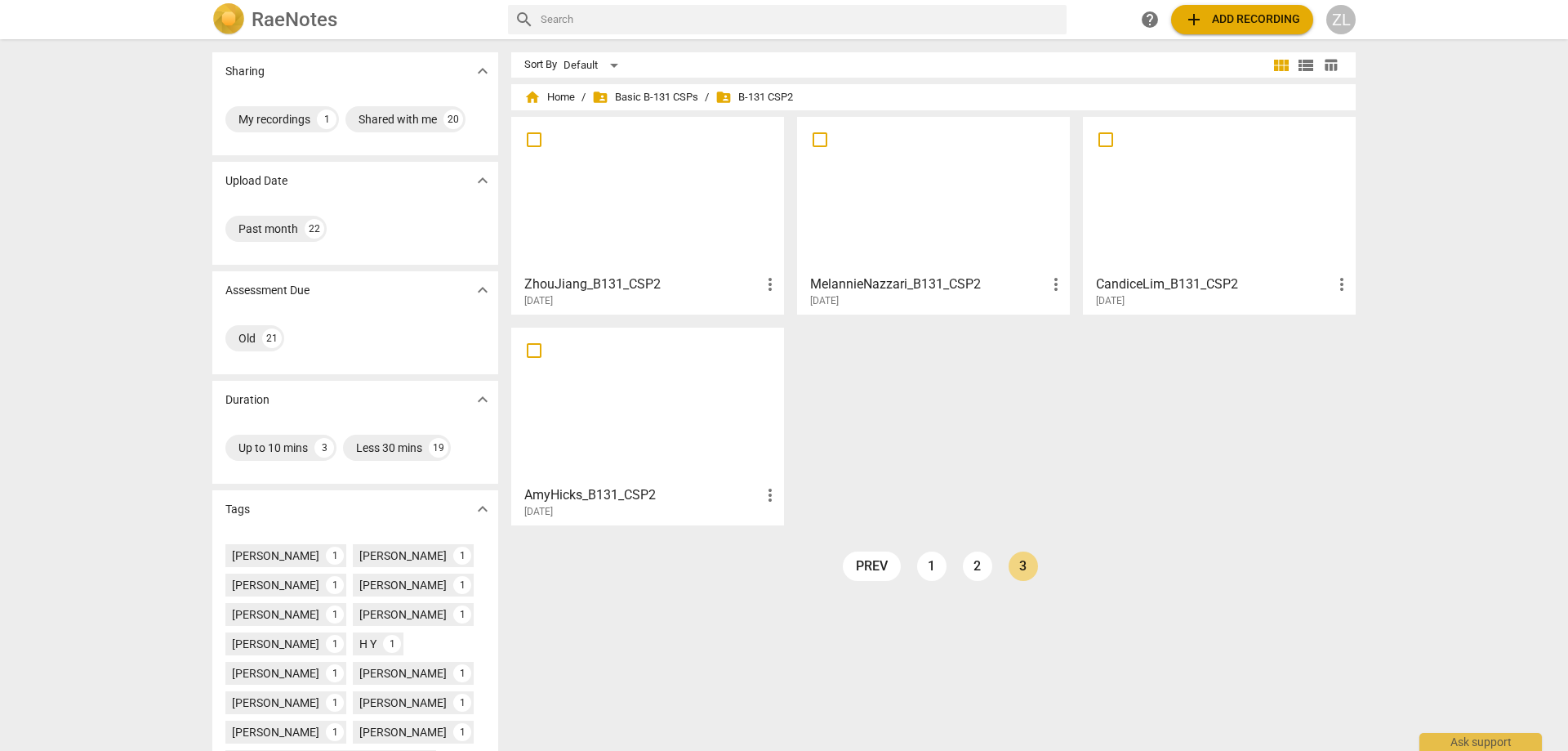
click at [663, 235] on div at bounding box center [647, 194] width 261 height 145
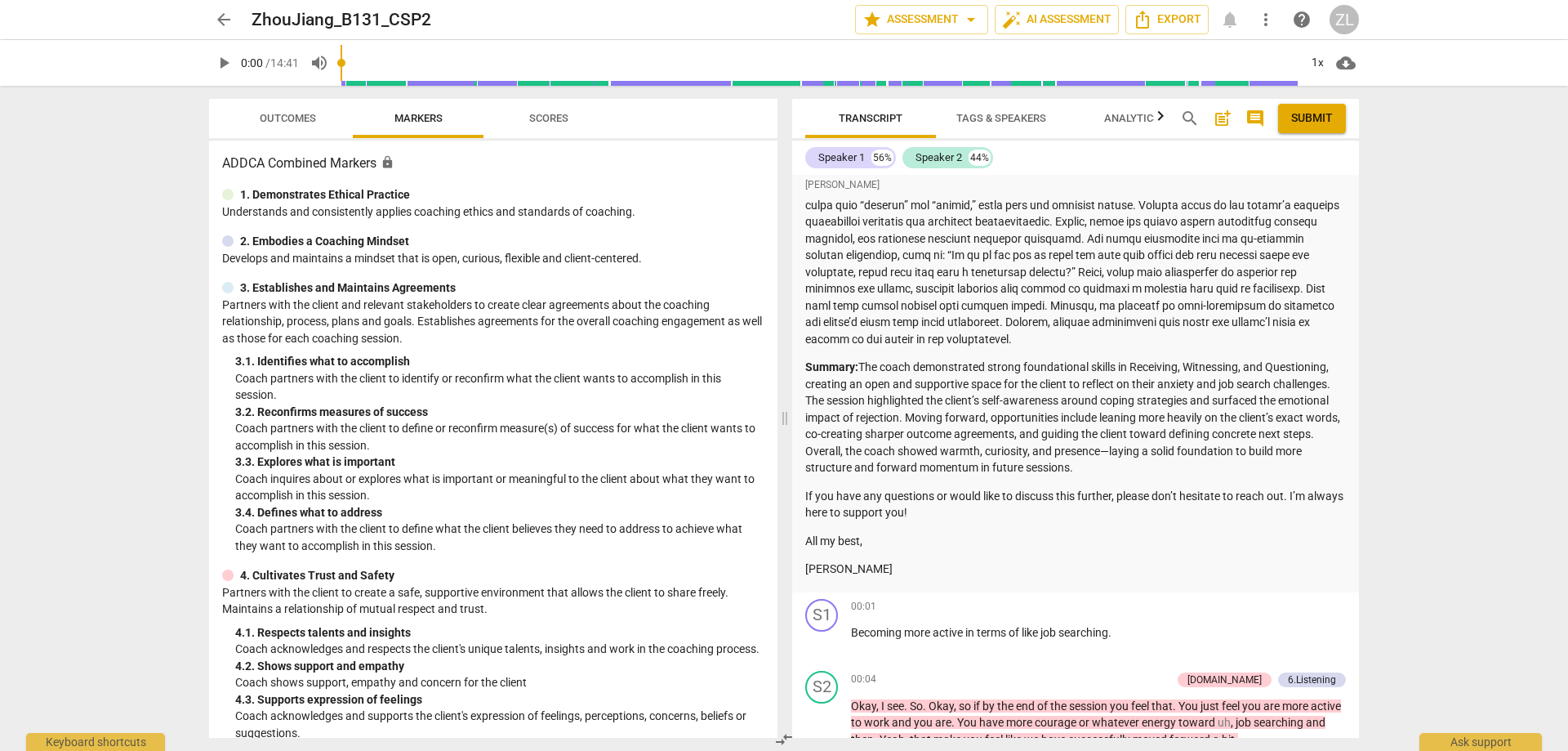
scroll to position [409, 0]
